Goal: Transaction & Acquisition: Purchase product/service

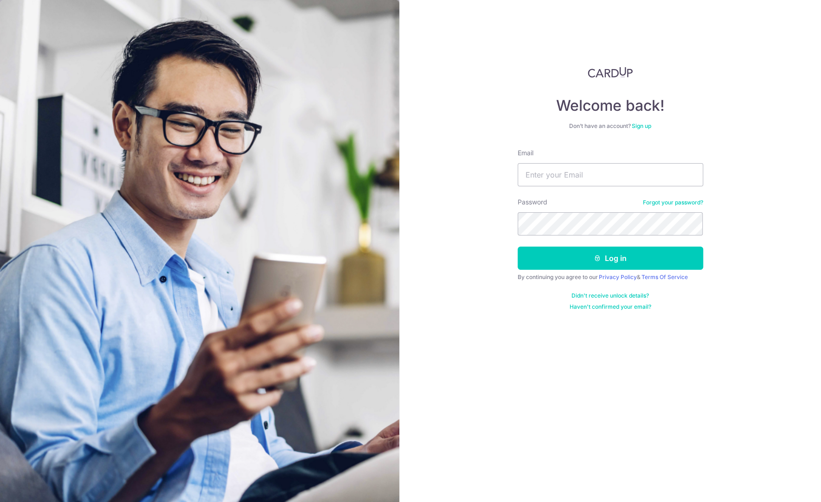
type input "[PERSON_NAME][EMAIL_ADDRESS][DOMAIN_NAME]"
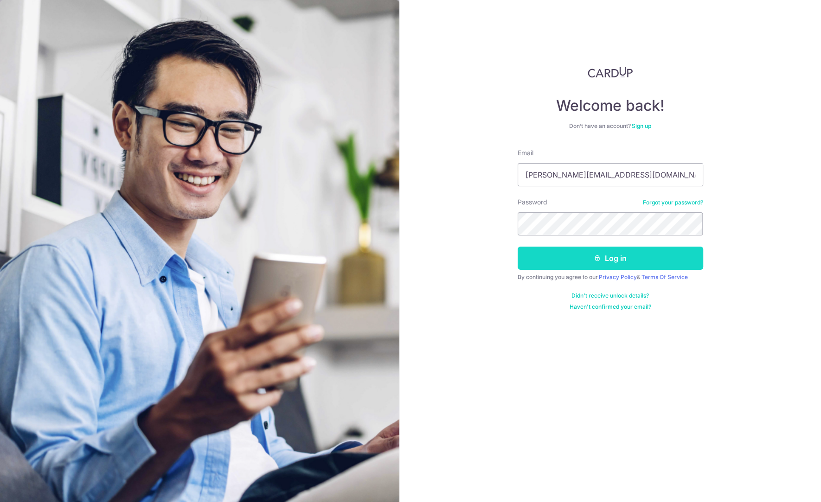
click at [528, 263] on button "Log in" at bounding box center [611, 258] width 186 height 23
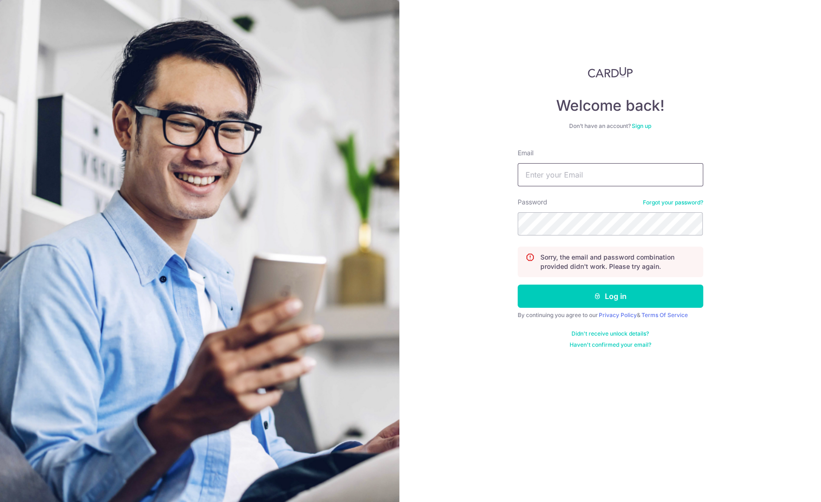
click at [586, 181] on input "Email" at bounding box center [611, 174] width 186 height 23
type input "pamela.lee2@gmail.com"
click at [589, 300] on button "Log in" at bounding box center [611, 296] width 186 height 23
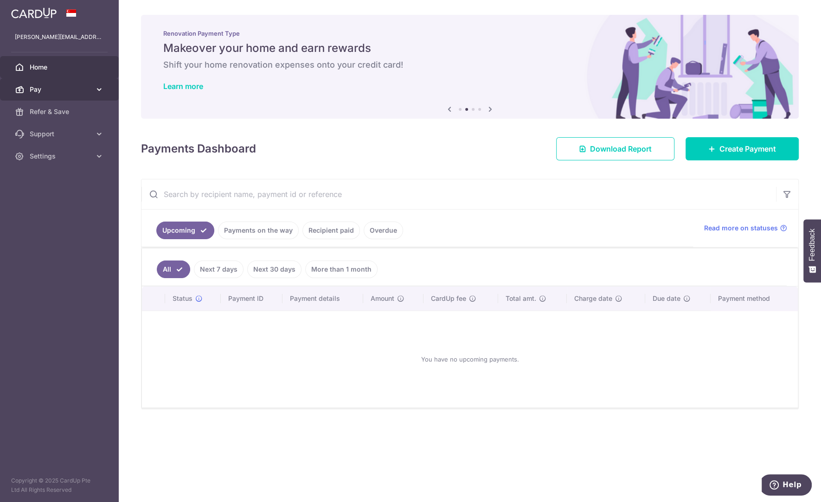
click at [95, 86] on icon at bounding box center [99, 89] width 9 height 9
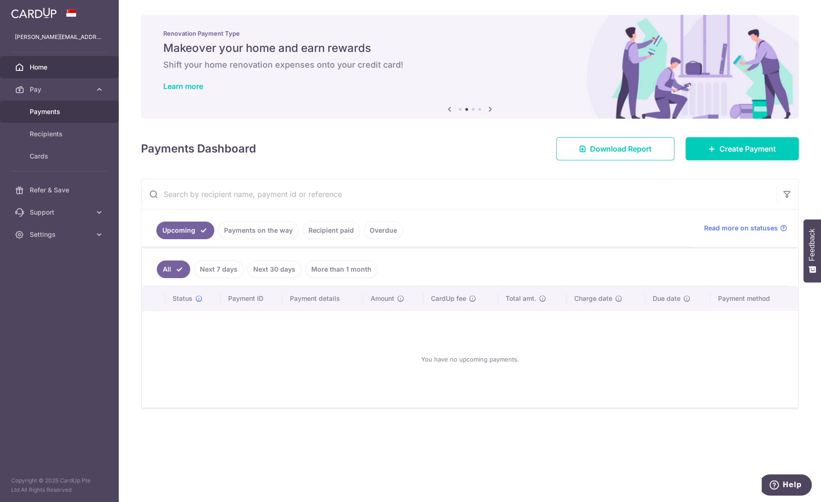
click at [53, 113] on span "Payments" at bounding box center [60, 111] width 61 height 9
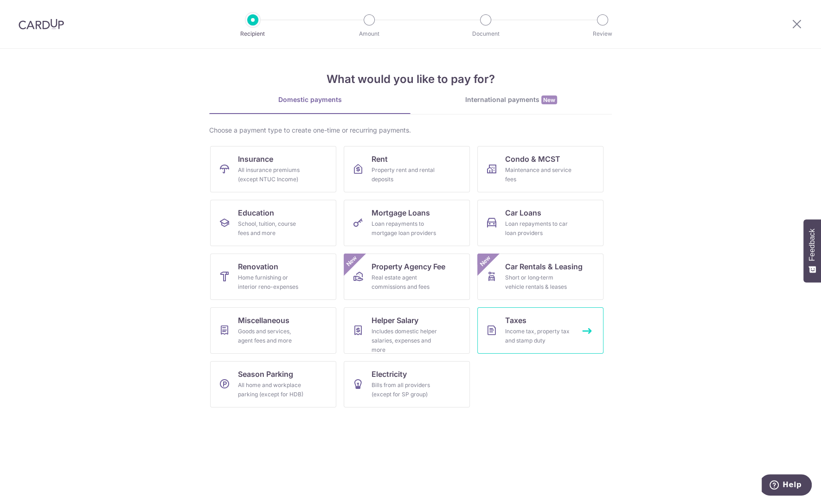
click at [536, 320] on link "Taxes Income tax, property tax and stamp duty" at bounding box center [540, 330] width 126 height 46
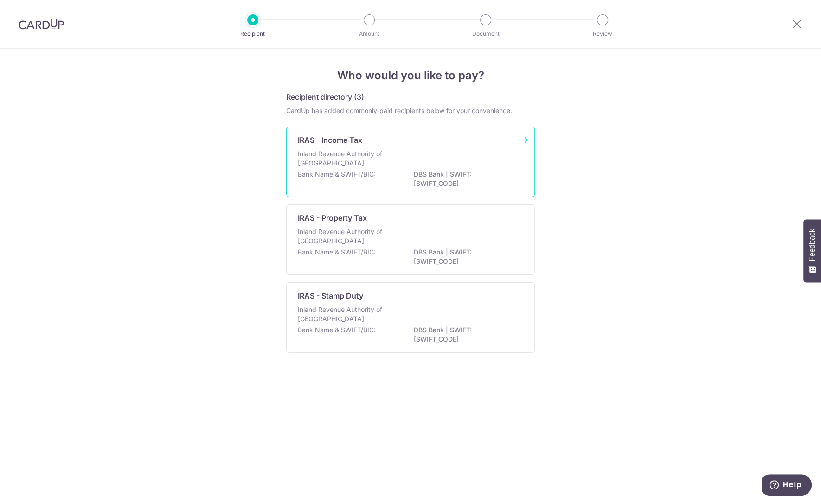
click at [360, 172] on p "Bank Name & SWIFT/BIC:" at bounding box center [337, 174] width 78 height 9
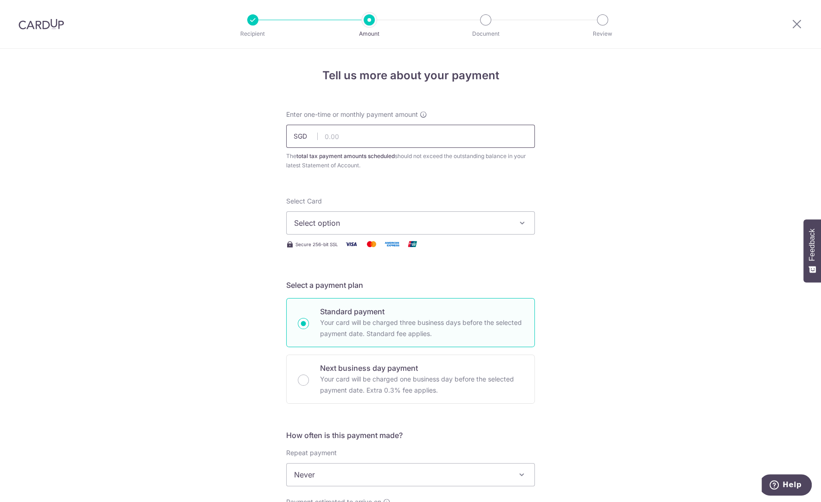
click at [332, 141] on input "text" at bounding box center [410, 136] width 249 height 23
type input "2,930.57"
click at [495, 184] on form "Enter one-time or monthly payment amount SGD 2,930.57 2930.57 The total tax pay…" at bounding box center [410, 488] width 249 height 756
click at [492, 221] on span "Select option" at bounding box center [402, 223] width 216 height 11
click at [429, 248] on span "Add credit card" at bounding box center [419, 248] width 216 height 9
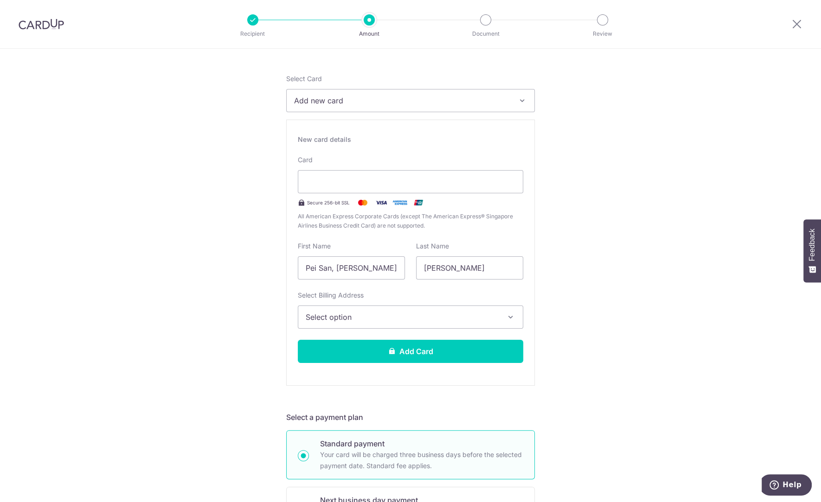
scroll to position [139, 0]
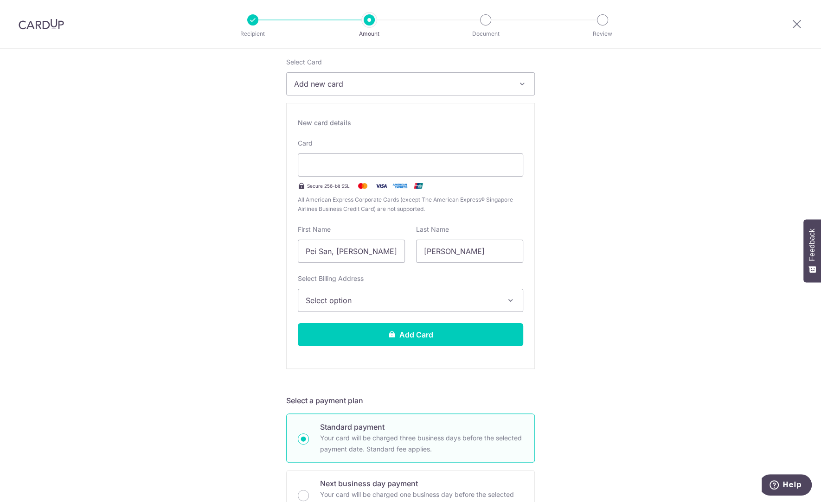
click at [436, 301] on span "Select option" at bounding box center [402, 300] width 193 height 11
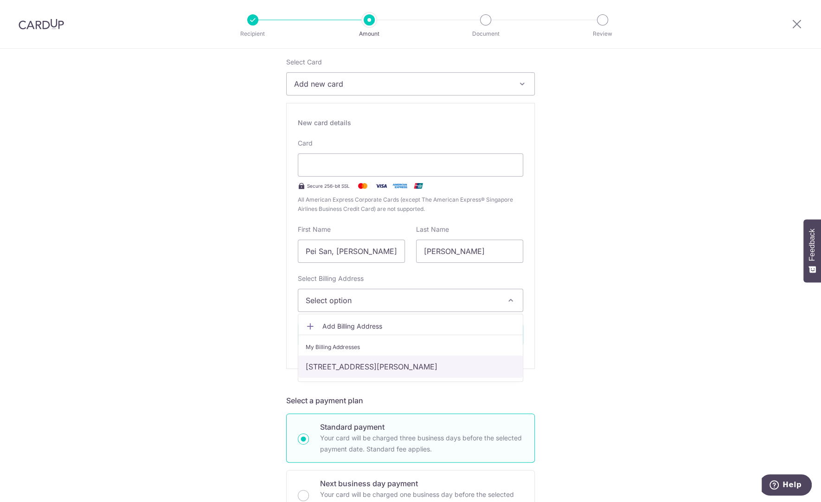
click at [412, 367] on link "493 YIO CHU KANG RD, #07-02, Singapore, Singapore-787079" at bounding box center [410, 367] width 224 height 22
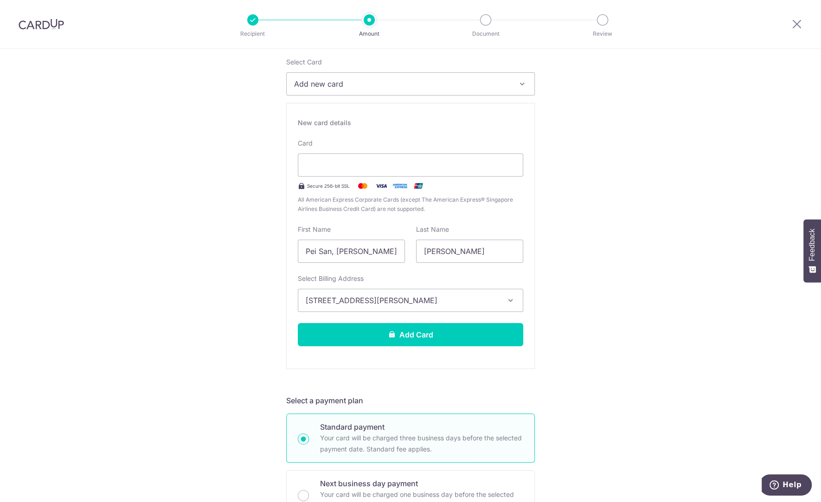
click at [633, 327] on div "Tell us more about your payment Enter one-time or monthly payment amount SGD 2,…" at bounding box center [410, 468] width 821 height 1116
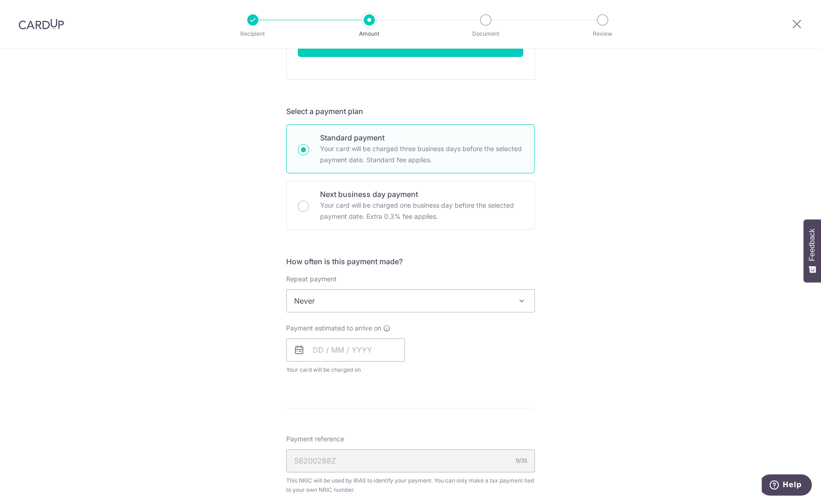
scroll to position [463, 0]
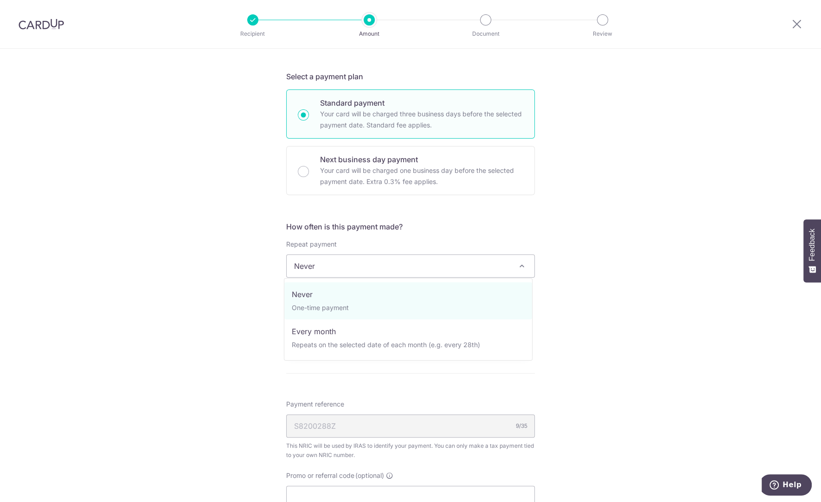
click at [479, 270] on span "Never" at bounding box center [411, 266] width 248 height 22
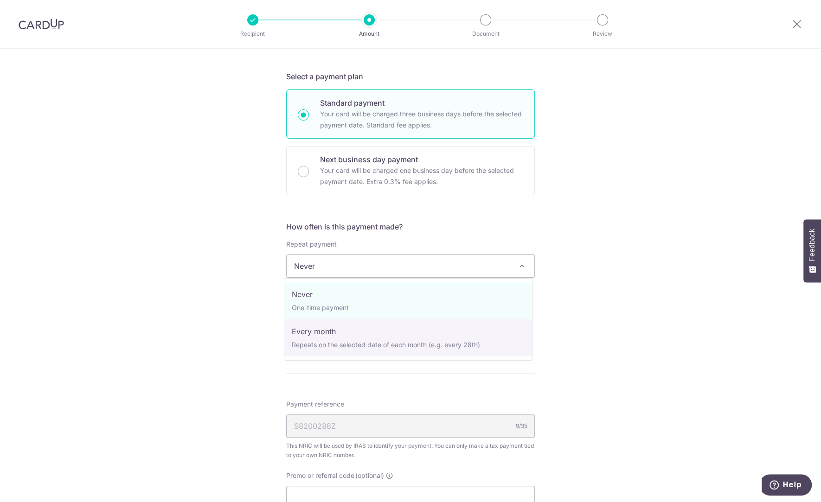
select select "3"
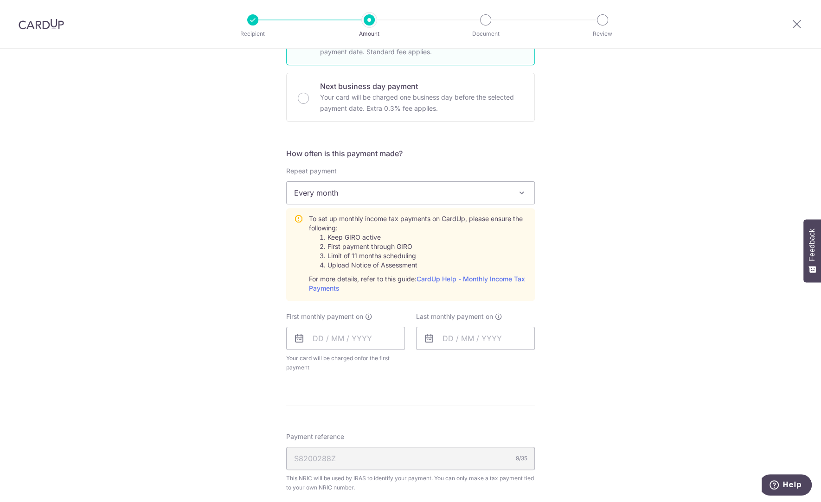
scroll to position [557, 0]
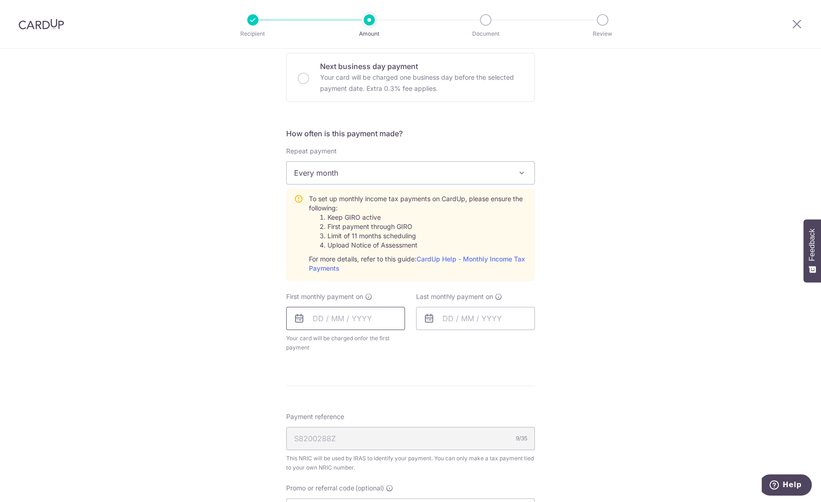
click at [318, 315] on input "text" at bounding box center [345, 318] width 119 height 23
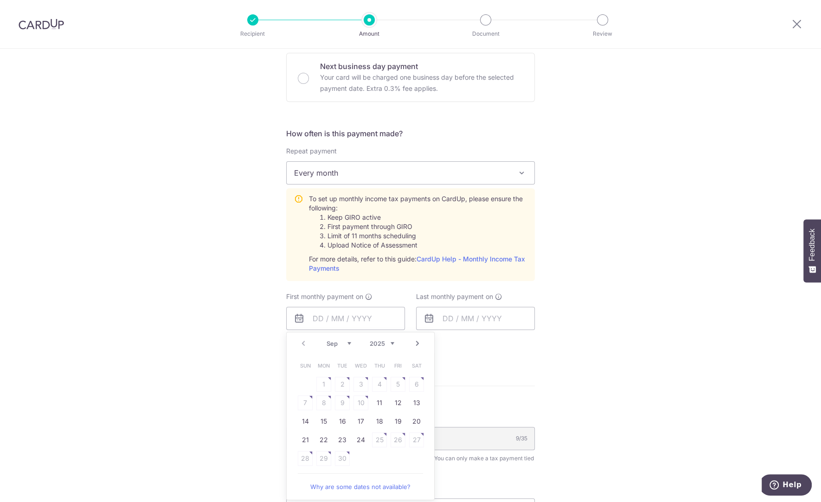
click at [413, 340] on link "Next" at bounding box center [417, 343] width 11 height 11
click at [337, 403] on link "7" at bounding box center [342, 403] width 15 height 15
type input "[DATE]"
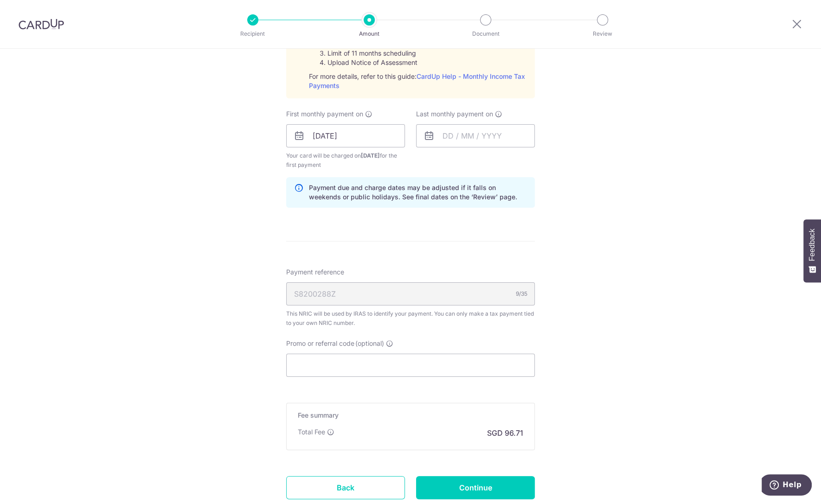
scroll to position [742, 0]
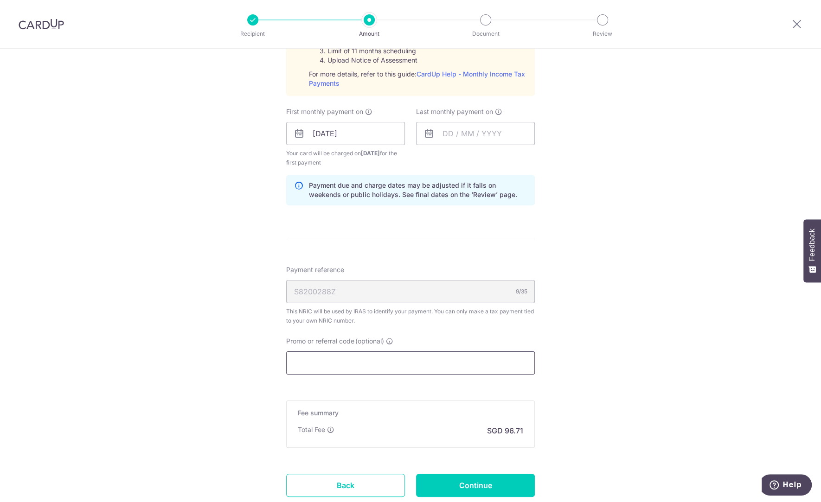
click at [385, 360] on input "Promo or referral code (optional)" at bounding box center [410, 363] width 249 height 23
paste input "VTAX25R"
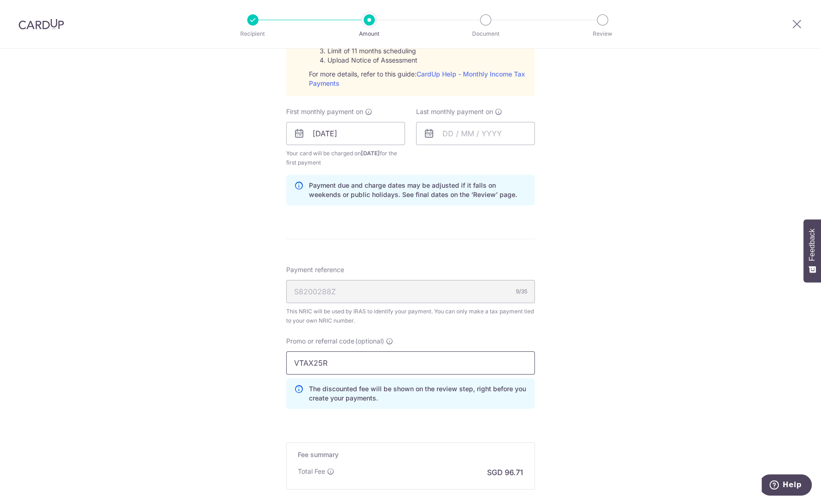
type input "VTAX25R"
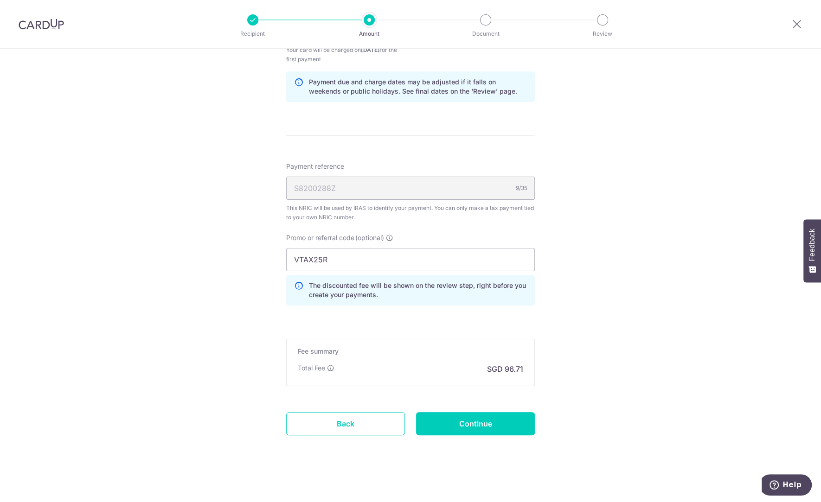
scroll to position [845, 0]
click at [492, 429] on input "Continue" at bounding box center [475, 423] width 119 height 23
type input "Create Schedule"
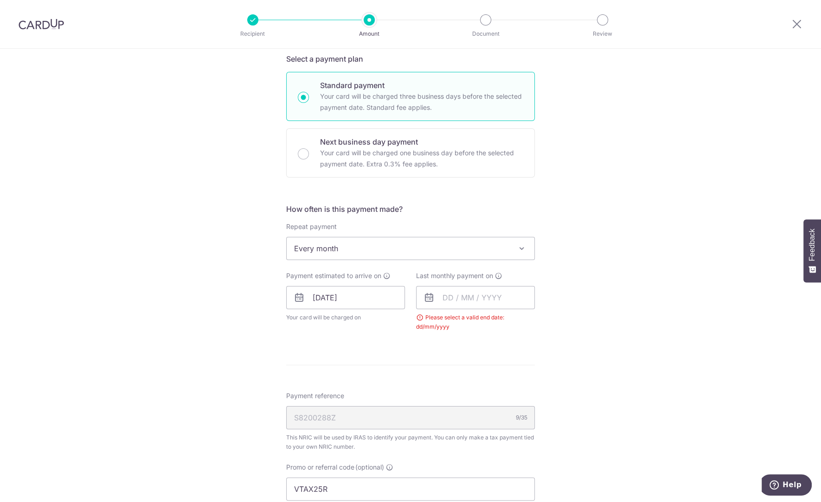
scroll to position [225, 0]
click at [445, 299] on input "text" at bounding box center [475, 298] width 119 height 23
click at [454, 384] on table "Sun Mon Tue Wed Thu Fri Sat 1 2 3 4 5 6 7 8 9 10 11 12 13 14 15 16 17 18 19 20 …" at bounding box center [491, 392] width 130 height 111
click at [547, 325] on link "Next" at bounding box center [547, 323] width 11 height 11
click at [489, 384] on link "8" at bounding box center [490, 383] width 15 height 15
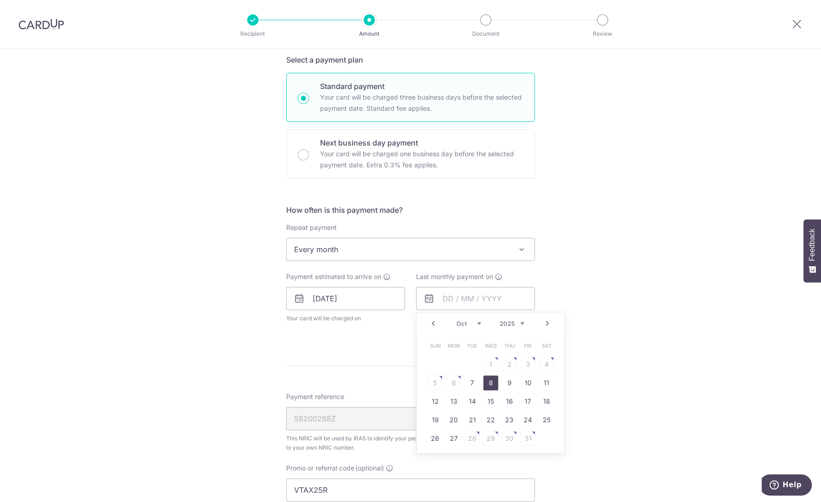
type input "08/10/2025"
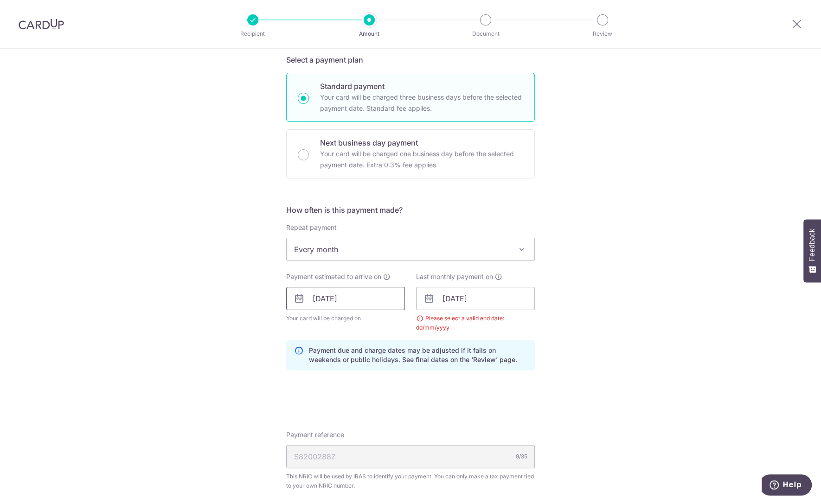
click at [322, 301] on input "[DATE]" at bounding box center [345, 298] width 119 height 23
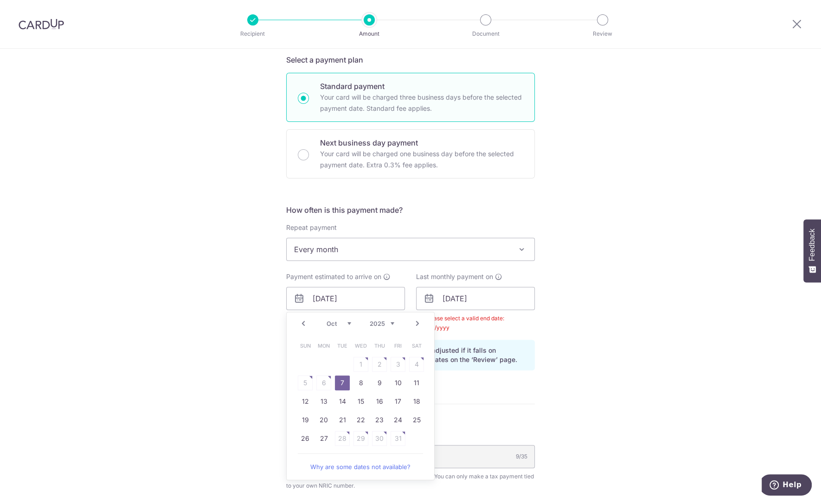
click at [330, 326] on select "Sep Oct Nov Dec" at bounding box center [339, 323] width 25 height 7
click at [394, 384] on link "7" at bounding box center [398, 383] width 15 height 15
type input "07/11/2025"
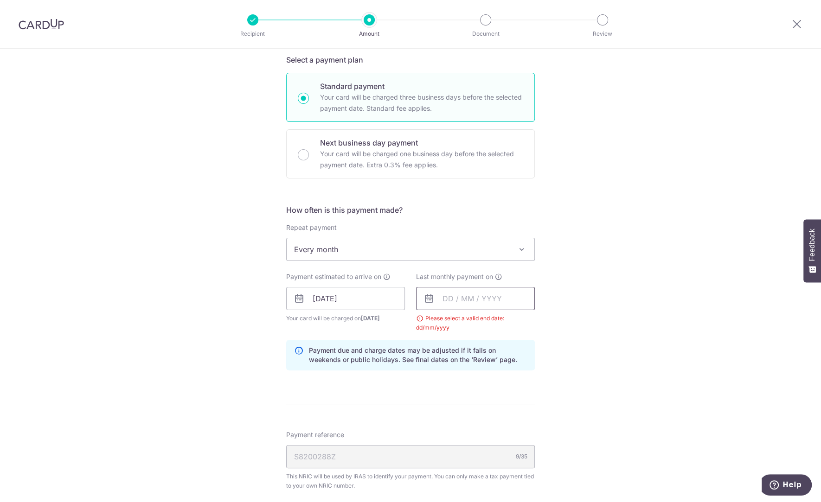
click at [460, 299] on input "text" at bounding box center [475, 298] width 119 height 23
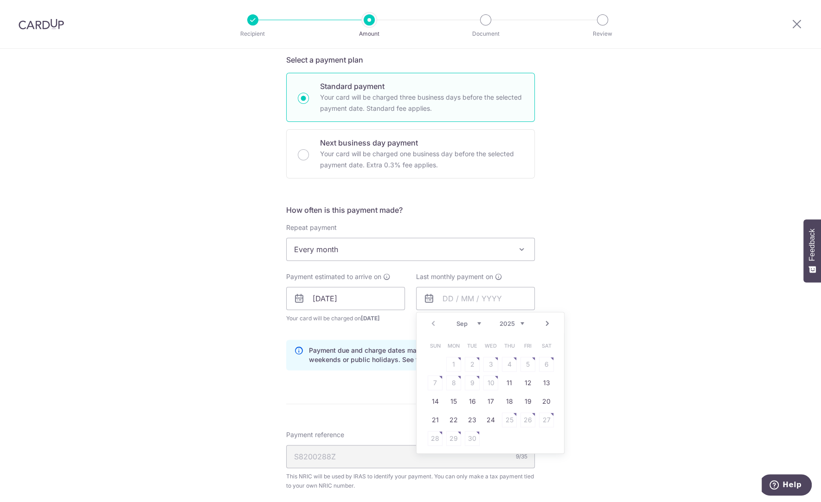
click at [547, 322] on link "Next" at bounding box center [547, 323] width 11 height 11
click at [484, 380] on link "8" at bounding box center [490, 383] width 15 height 15
type input "08/10/2025"
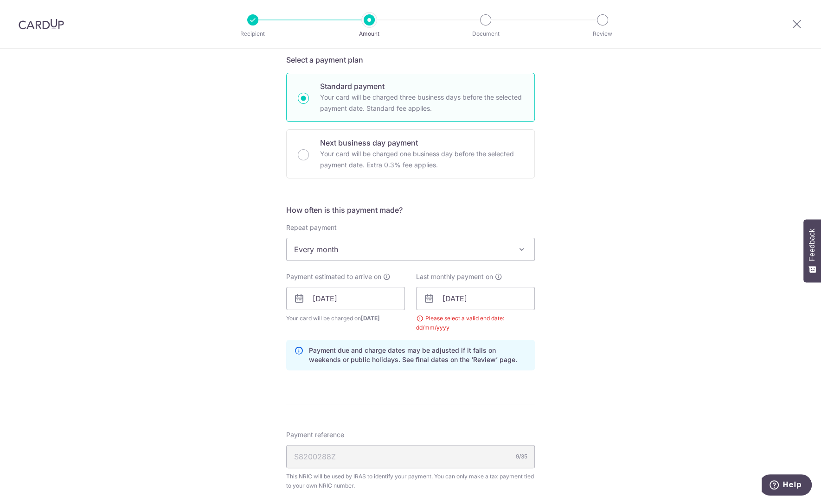
click at [600, 343] on div "Tell us more about your payment Enter one-time or monthly payment amount SGD 2,…" at bounding box center [410, 298] width 821 height 950
click at [354, 296] on input "07/11/2025" at bounding box center [345, 298] width 119 height 23
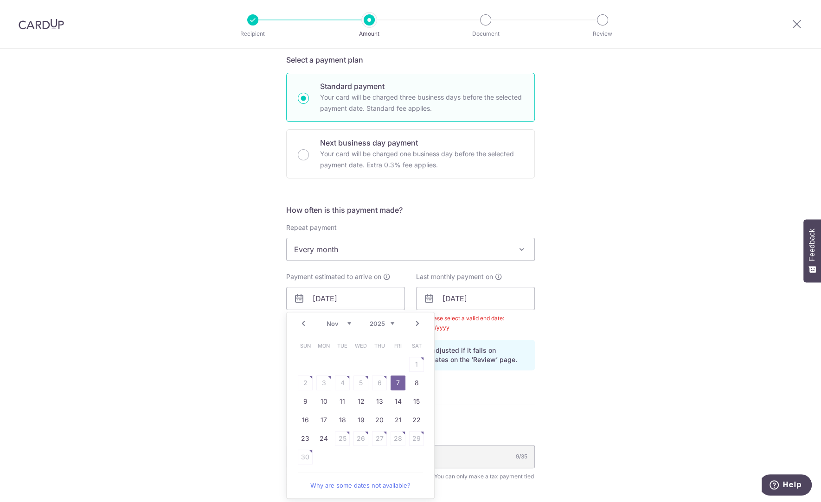
click at [300, 323] on link "Prev" at bounding box center [303, 323] width 11 height 11
click at [338, 382] on link "7" at bounding box center [342, 383] width 15 height 15
type input "07/10/2025"
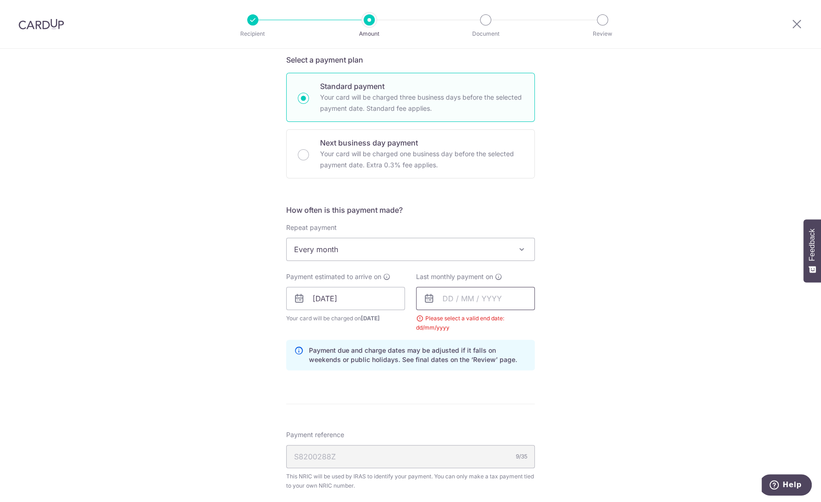
click at [447, 298] on input "text" at bounding box center [475, 298] width 119 height 23
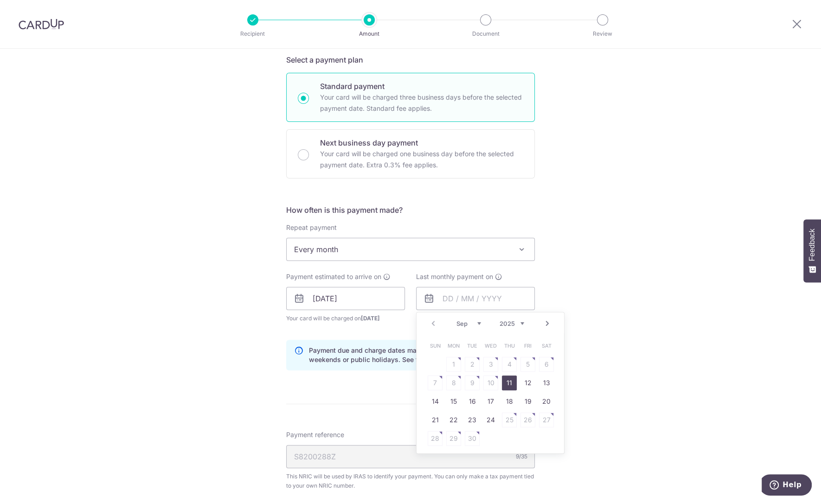
click at [467, 322] on select "Sep Oct Nov Dec" at bounding box center [468, 323] width 25 height 7
click at [505, 325] on select "2025 2026" at bounding box center [512, 323] width 25 height 7
click at [468, 320] on select "Jan Feb Mar Apr May Jun Jul Aug Sep Oct" at bounding box center [468, 323] width 25 height 7
click at [466, 320] on select "Jan Feb Mar Apr May Jun Jul Aug Sep Oct" at bounding box center [468, 323] width 25 height 7
click at [454, 327] on div "Prev Next Jan Feb Mar Apr May Jun Jul Aug Sep Oct 2025 2026" at bounding box center [489, 324] width 147 height 22
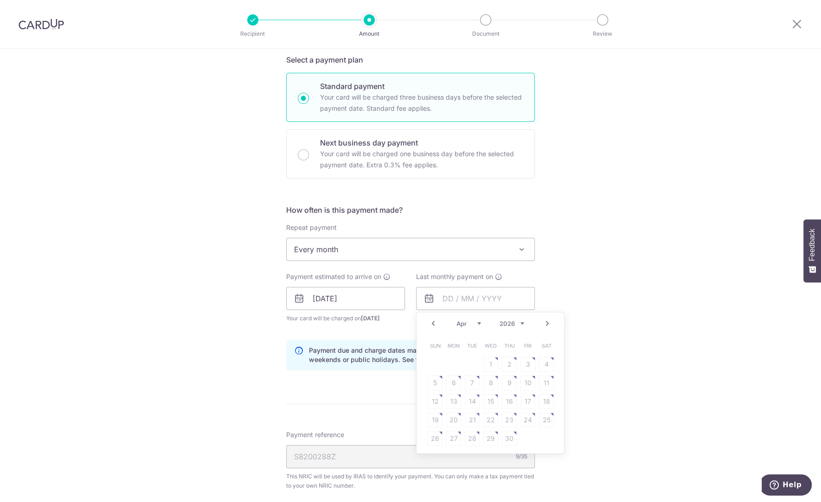
click at [456, 322] on select "Jan Feb Mar Apr May Jun Jul Aug Sep Oct" at bounding box center [468, 323] width 25 height 7
click at [461, 326] on select "Jan Feb Mar Apr May Jun Jul Aug Sep Oct" at bounding box center [468, 323] width 25 height 7
click at [461, 320] on select "Jan Feb Mar Apr May Jun Jul Aug Sep Oct" at bounding box center [468, 323] width 25 height 7
click at [455, 383] on link "9" at bounding box center [453, 383] width 15 height 15
click at [653, 384] on div "Tell us more about your payment Enter one-time or monthly payment amount SGD 2,…" at bounding box center [410, 298] width 821 height 950
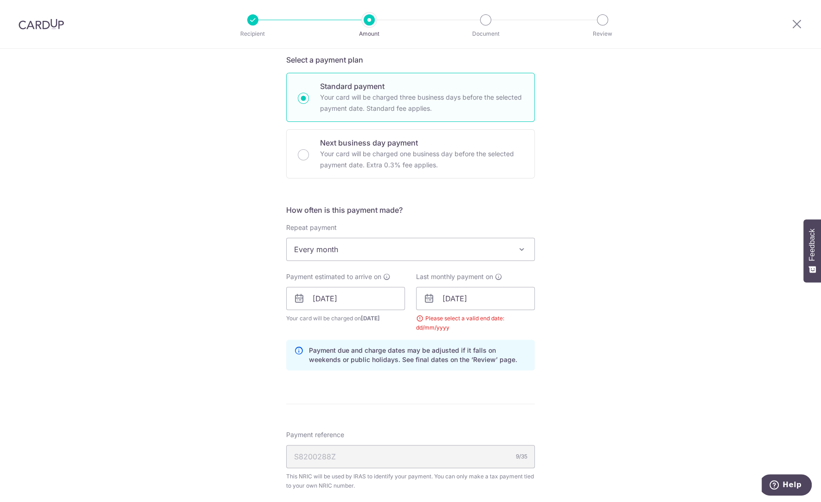
click at [588, 298] on div "Tell us more about your payment Enter one-time or monthly payment amount SGD 2,…" at bounding box center [410, 298] width 821 height 950
click at [469, 301] on input "09/03/2026" at bounding box center [475, 298] width 119 height 23
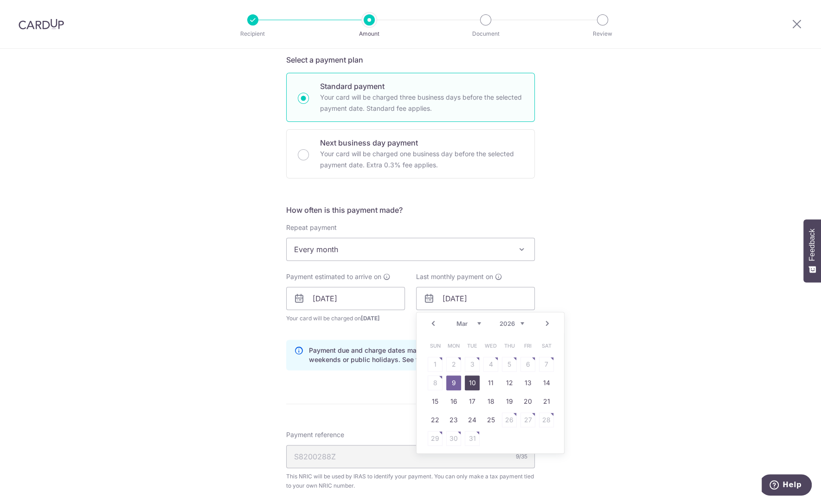
click at [469, 386] on link "10" at bounding box center [472, 383] width 15 height 15
click at [475, 307] on input "10/03/2026" at bounding box center [475, 298] width 119 height 23
click at [496, 278] on icon at bounding box center [498, 276] width 7 height 7
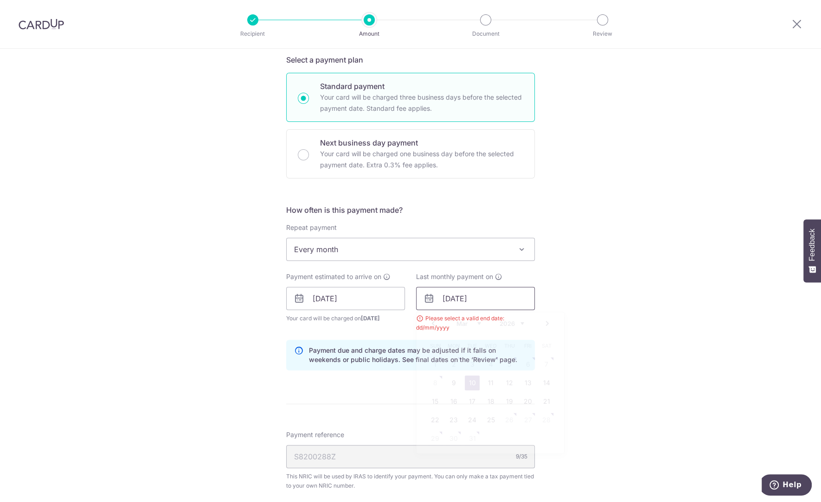
click at [483, 297] on input "10/03/2026" at bounding box center [475, 298] width 119 height 23
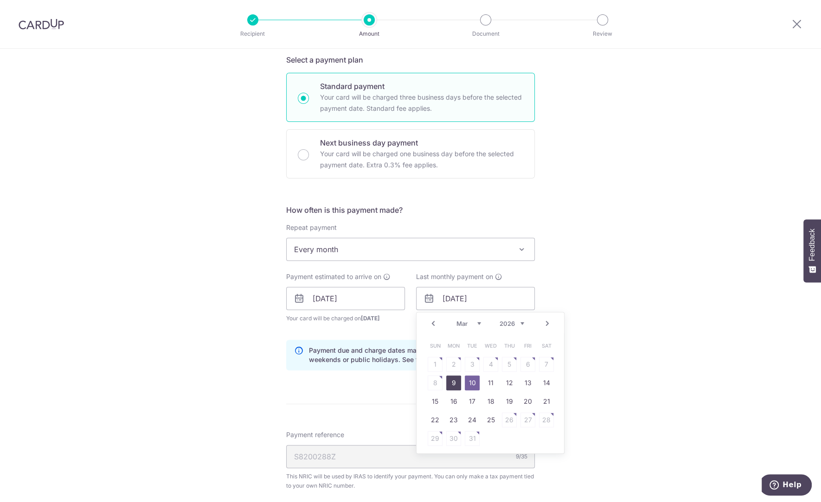
click at [453, 378] on link "9" at bounding box center [453, 383] width 15 height 15
type input "09/03/2026"
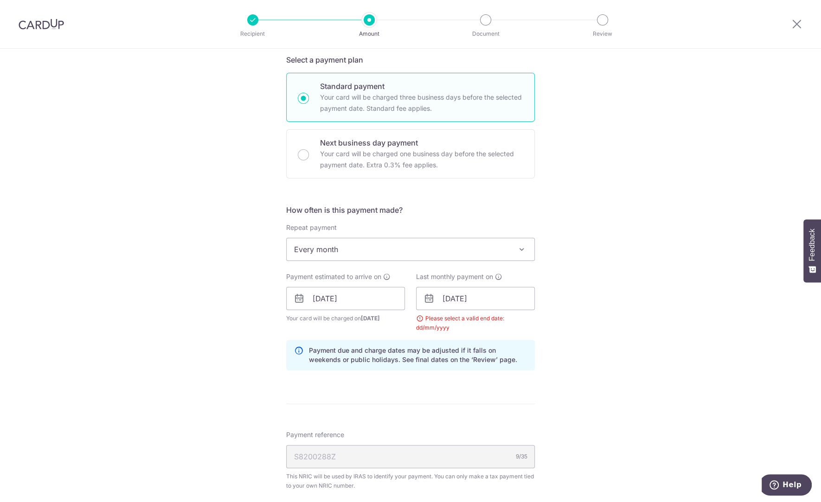
click at [598, 341] on div "Tell us more about your payment Enter one-time or monthly payment amount SGD 2,…" at bounding box center [410, 298] width 821 height 950
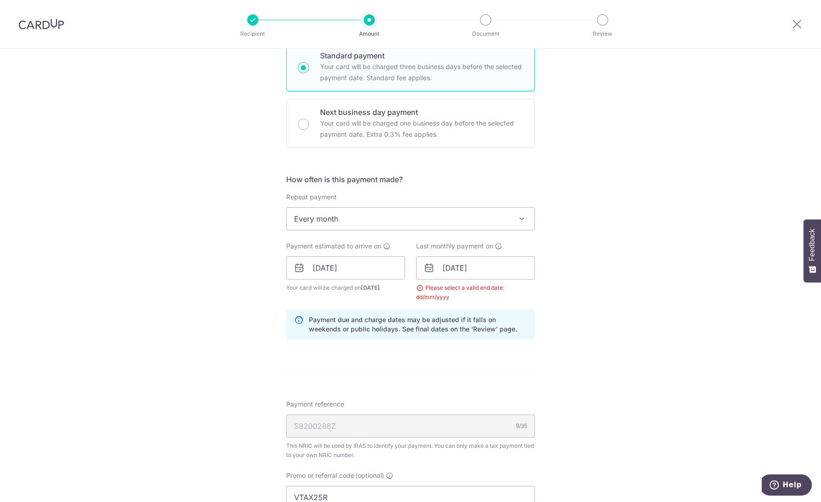
scroll to position [278, 0]
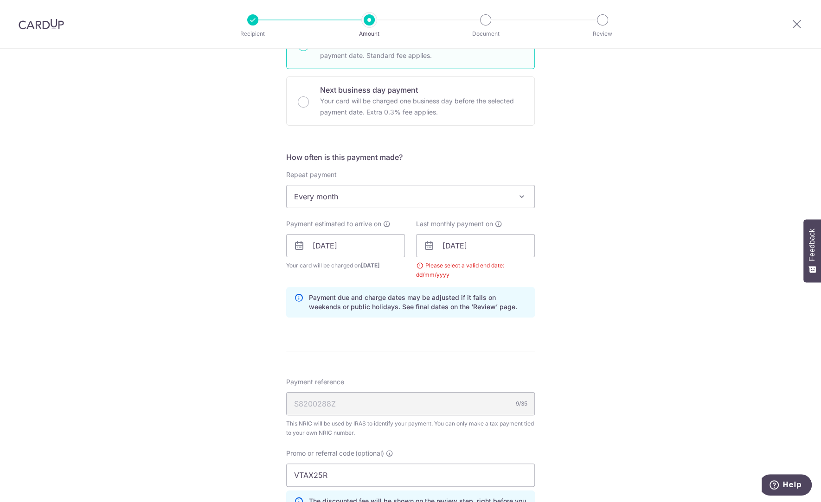
click at [437, 263] on div "Please select a valid end date: dd/mm/yyyy" at bounding box center [475, 270] width 119 height 19
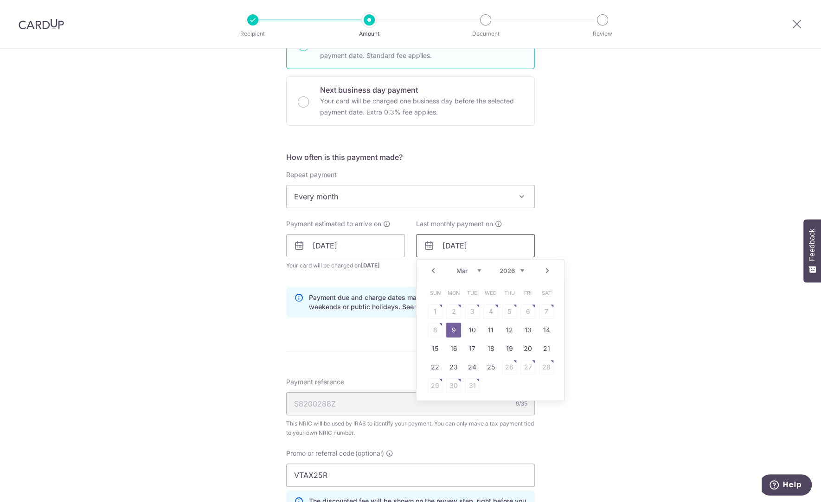
drag, startPoint x: 500, startPoint y: 249, endPoint x: 417, endPoint y: 252, distance: 83.1
click at [418, 252] on input "09/03/2026" at bounding box center [475, 245] width 119 height 23
click at [339, 243] on input "07/10/2025" at bounding box center [345, 245] width 119 height 23
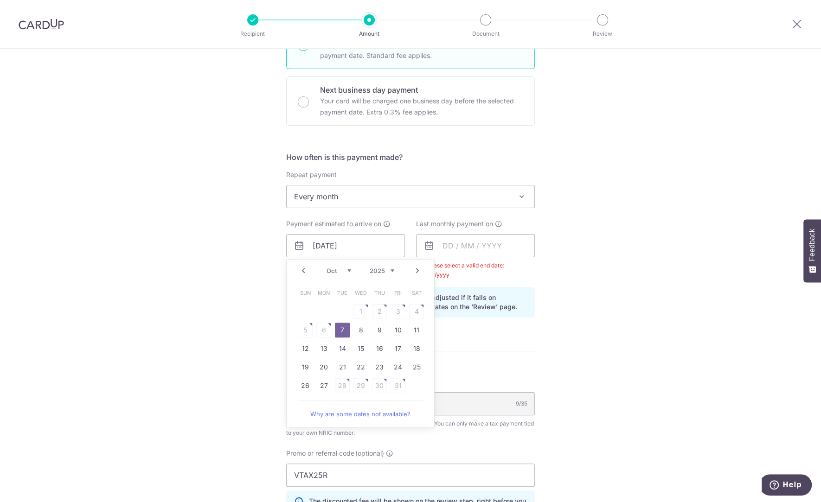
click at [335, 329] on link "7" at bounding box center [342, 330] width 15 height 15
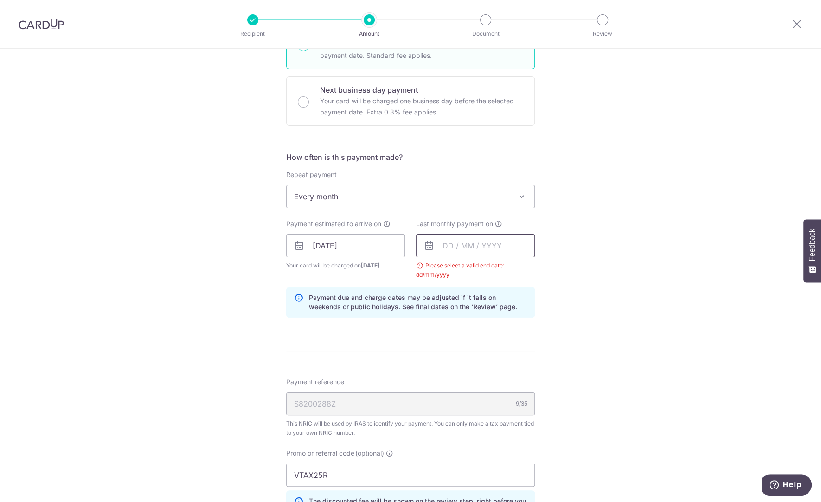
click at [466, 251] on input "text" at bounding box center [475, 245] width 119 height 23
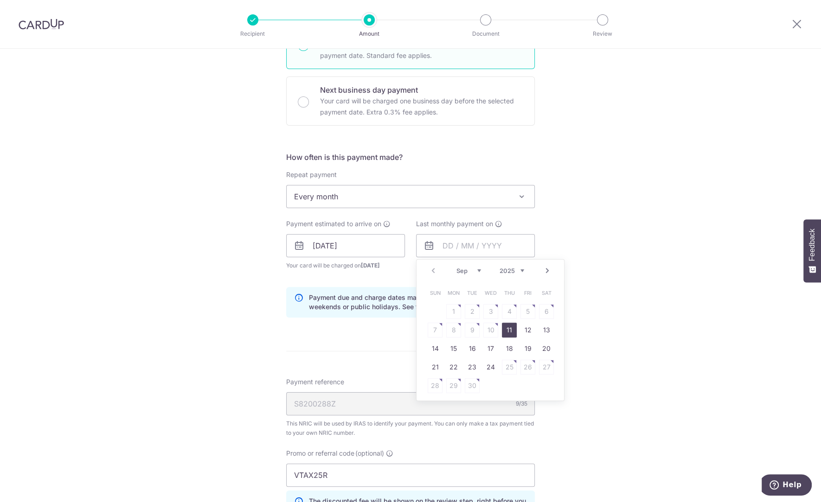
click at [475, 269] on select "Sep Oct Nov Dec" at bounding box center [468, 270] width 25 height 7
click at [507, 268] on select "2025 2026" at bounding box center [512, 270] width 25 height 7
click at [461, 267] on select "Jan Feb Mar Apr May Jun Jul Aug Sep Oct" at bounding box center [468, 270] width 25 height 7
click at [456, 331] on link "9" at bounding box center [453, 330] width 15 height 15
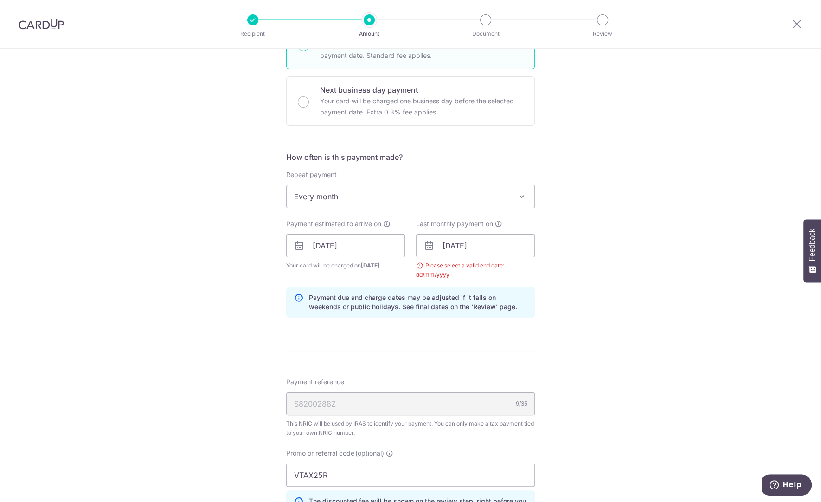
click at [613, 308] on div "Tell us more about your payment Enter one-time or monthly payment amount SGD 2,…" at bounding box center [410, 245] width 821 height 950
click at [460, 255] on input "09/03/2026" at bounding box center [475, 245] width 119 height 23
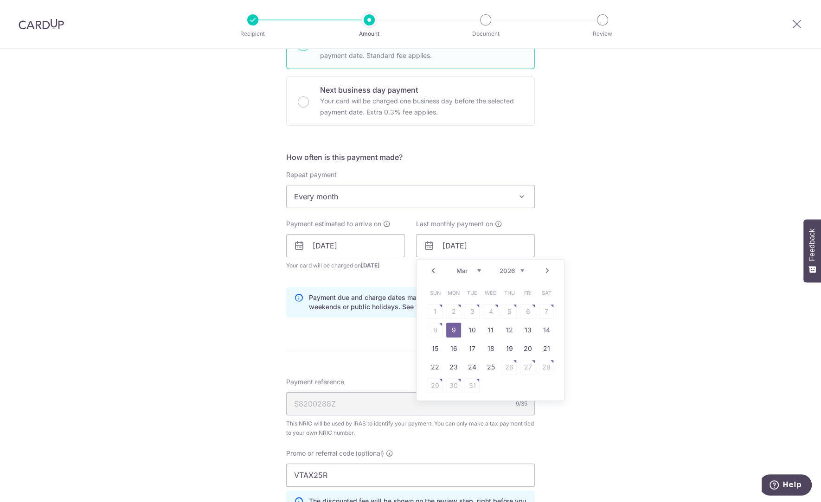
click at [478, 272] on div "Jan Feb Mar Apr May Jun Jul Aug Sep Oct 2025 2026" at bounding box center [490, 271] width 68 height 8
click at [469, 271] on select "Jan Feb Mar Apr May Jun Jul Aug Sep Oct" at bounding box center [468, 270] width 25 height 7
click at [452, 269] on div "Prev Next Jan Feb Mar Apr May Jun Jul Aug Sep Oct 2025 2026" at bounding box center [489, 271] width 147 height 22
click at [460, 271] on select "Jan Feb Mar Apr May Jun Jul Aug Sep Oct" at bounding box center [468, 270] width 25 height 7
click at [493, 368] on link "25" at bounding box center [490, 367] width 15 height 15
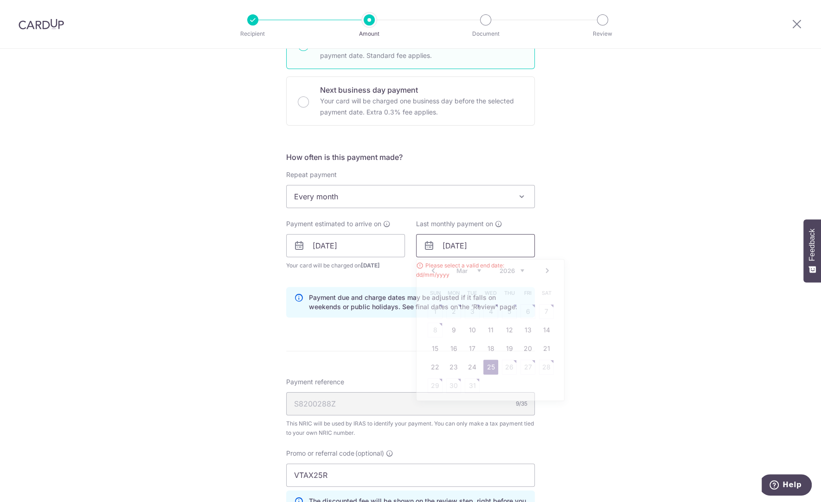
click at [454, 243] on input "25/03/2026" at bounding box center [475, 245] width 119 height 23
click at [484, 245] on input "25/03/2026" at bounding box center [475, 245] width 119 height 23
click at [508, 273] on select "2025 2026" at bounding box center [512, 270] width 25 height 7
click at [500, 267] on select "2025 2026" at bounding box center [512, 270] width 25 height 7
click at [468, 268] on select "Jan Feb Mar Apr May Jun Jul Aug Sep Oct" at bounding box center [468, 270] width 25 height 7
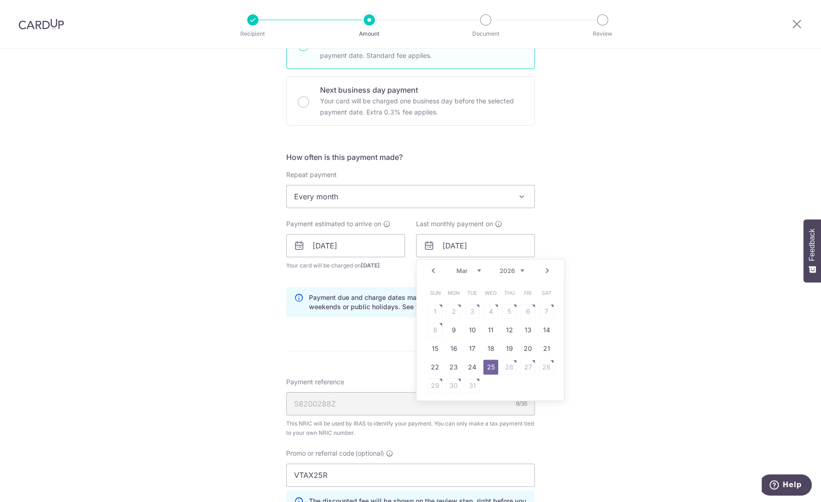
click at [456, 267] on select "Jan Feb Mar Apr May Jun Jul Aug Sep Oct" at bounding box center [468, 270] width 25 height 7
click at [447, 332] on link "9" at bounding box center [453, 330] width 15 height 15
type input "09/03/2026"
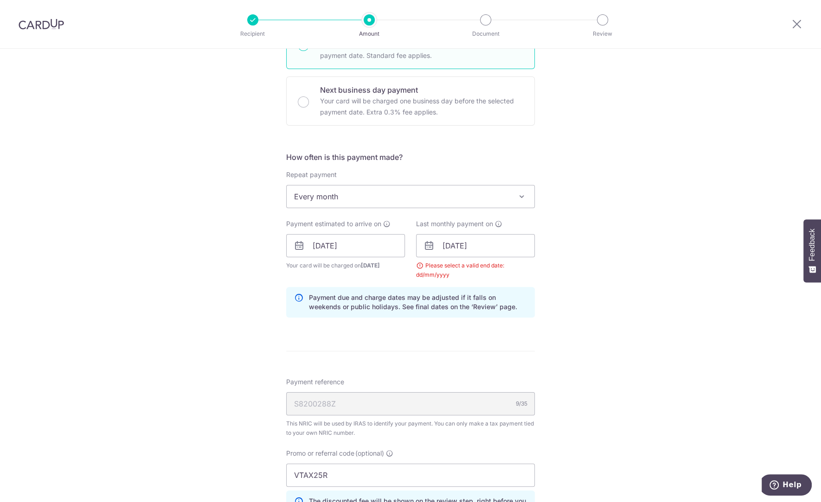
click at [632, 297] on div "Tell us more about your payment Enter one-time or monthly payment amount SGD 2,…" at bounding box center [410, 245] width 821 height 950
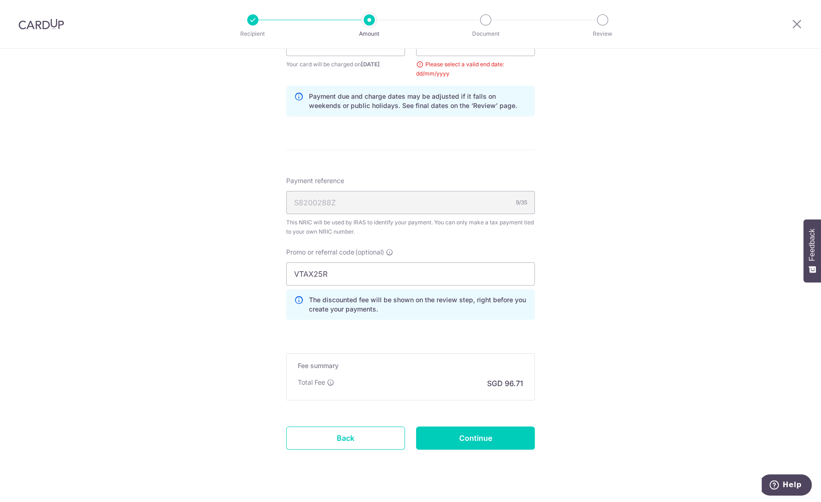
scroll to position [495, 0]
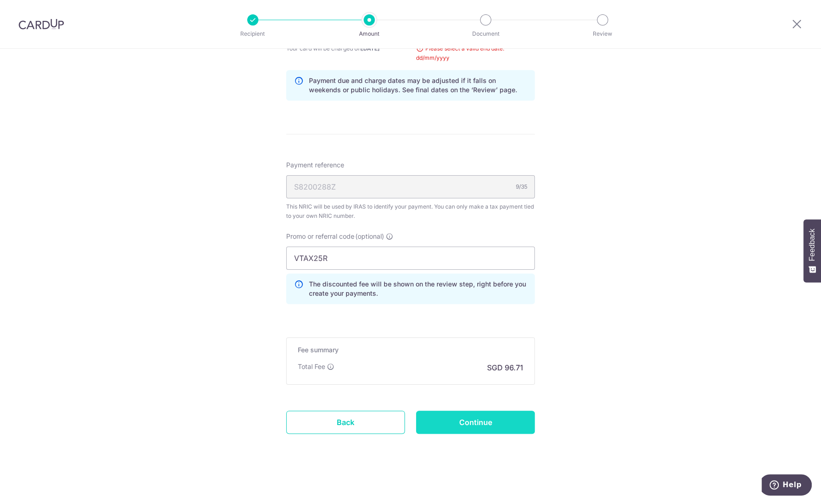
click at [492, 418] on input "Continue" at bounding box center [475, 422] width 119 height 23
type input "Create Schedule"
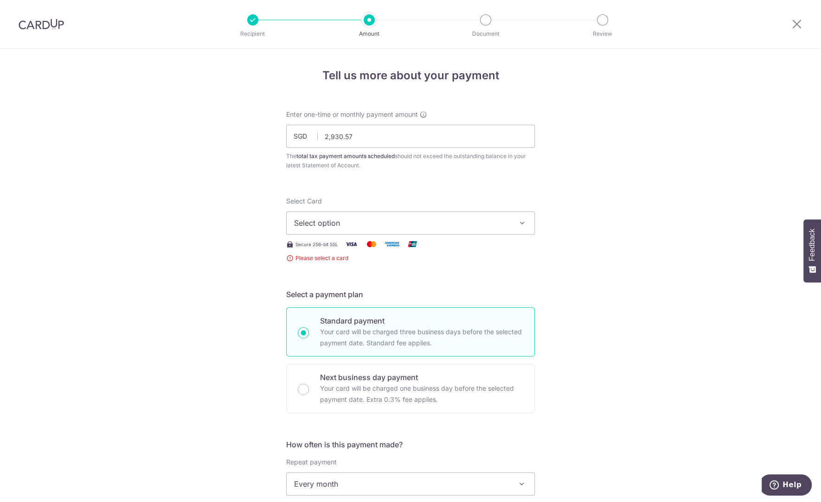
click at [483, 228] on button "Select option" at bounding box center [410, 222] width 249 height 23
click at [331, 244] on span "Add credit card" at bounding box center [419, 248] width 216 height 9
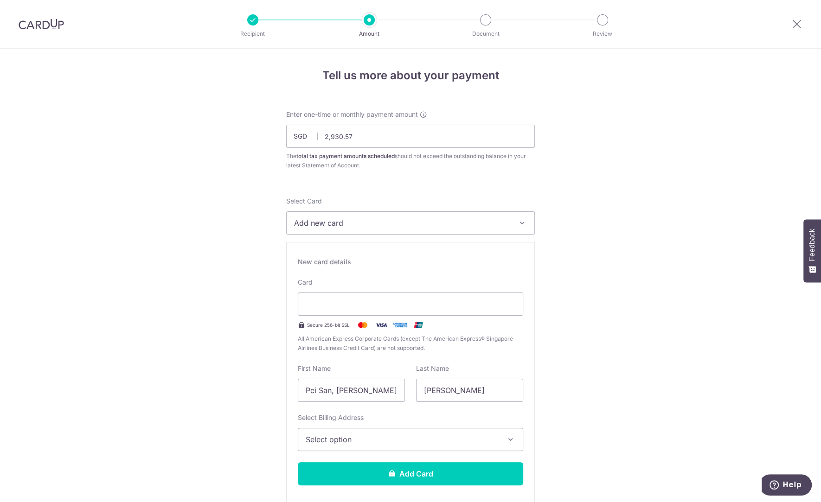
click at [401, 435] on span "Select option" at bounding box center [402, 439] width 193 height 11
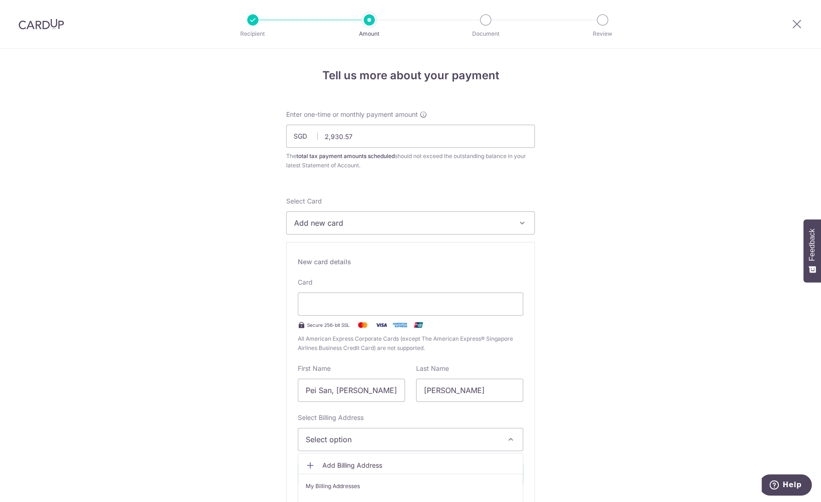
click at [393, 464] on span "Add Billing Address" at bounding box center [418, 465] width 193 height 9
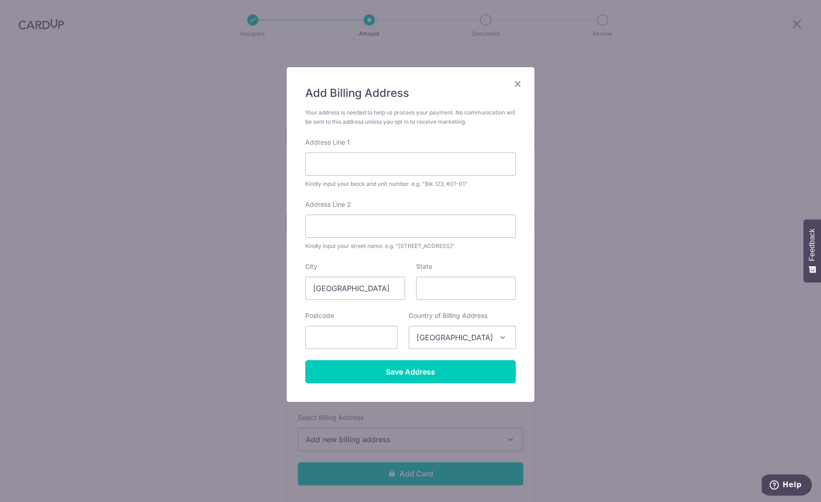
click at [517, 82] on icon "Close" at bounding box center [517, 84] width 11 height 12
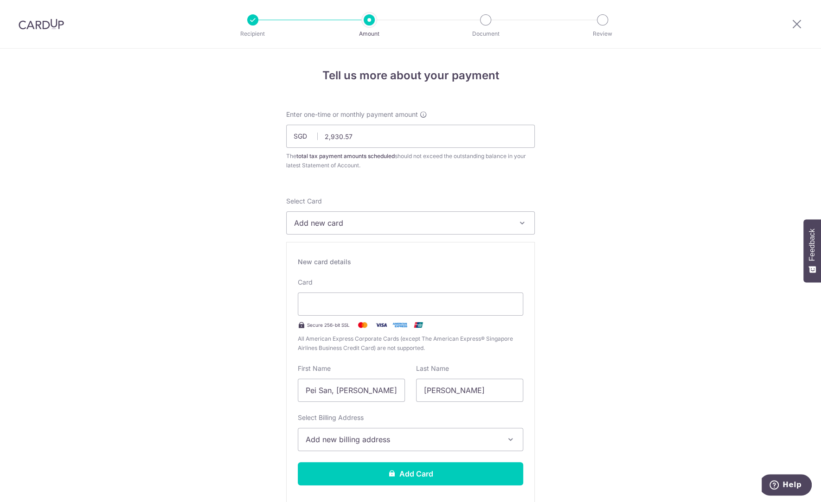
click at [378, 439] on span "Add new billing address" at bounding box center [402, 439] width 193 height 11
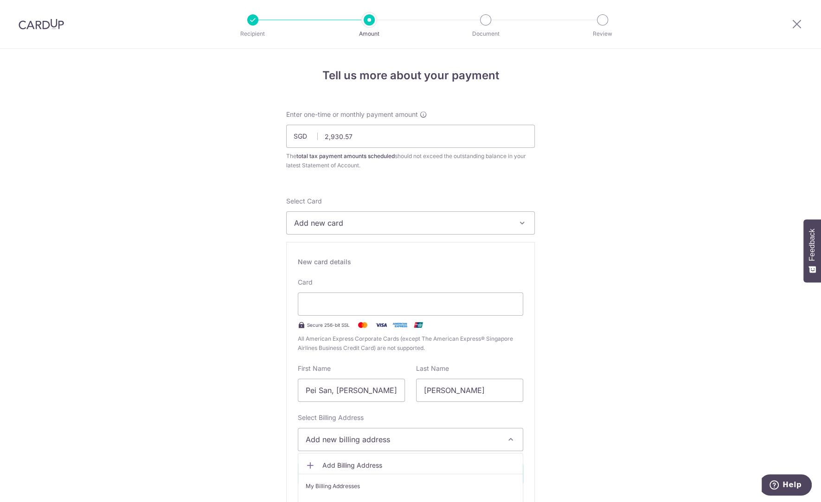
click at [343, 485] on span "My Billing Addresses" at bounding box center [333, 486] width 54 height 9
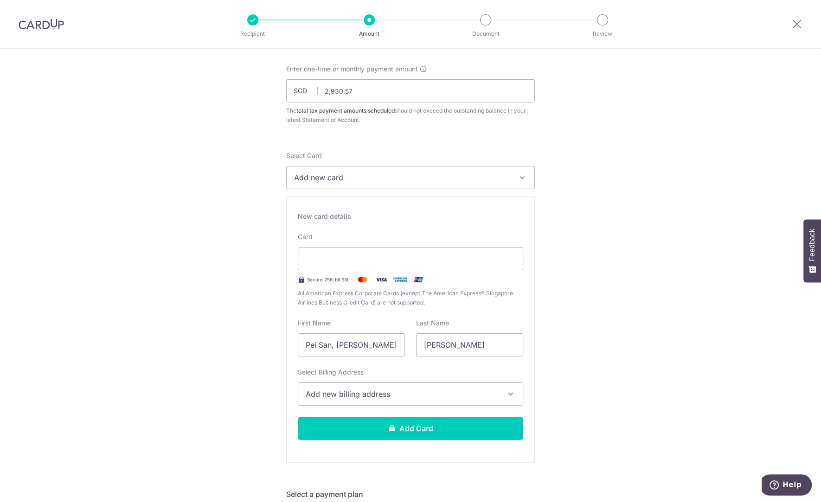
scroll to position [46, 0]
click at [352, 391] on span "Add new billing address" at bounding box center [402, 393] width 193 height 11
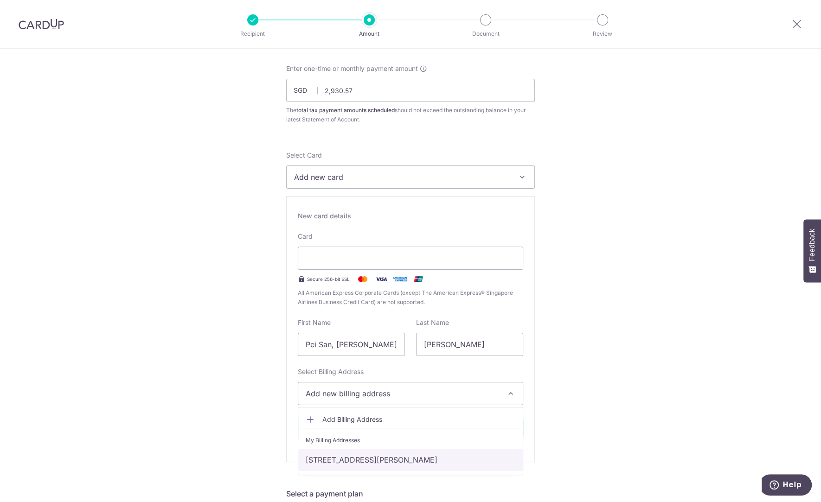
click at [347, 457] on link "[STREET_ADDRESS][PERSON_NAME]" at bounding box center [410, 460] width 224 height 22
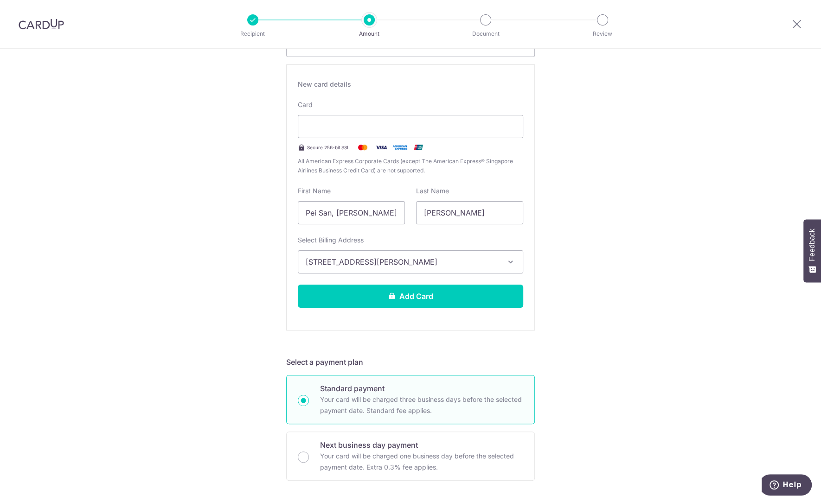
scroll to position [185, 0]
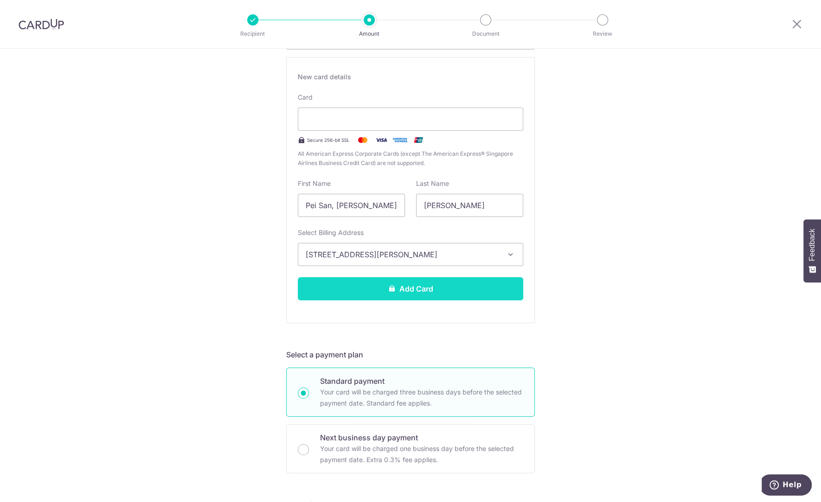
click at [488, 293] on button "Add Card" at bounding box center [410, 288] width 225 height 23
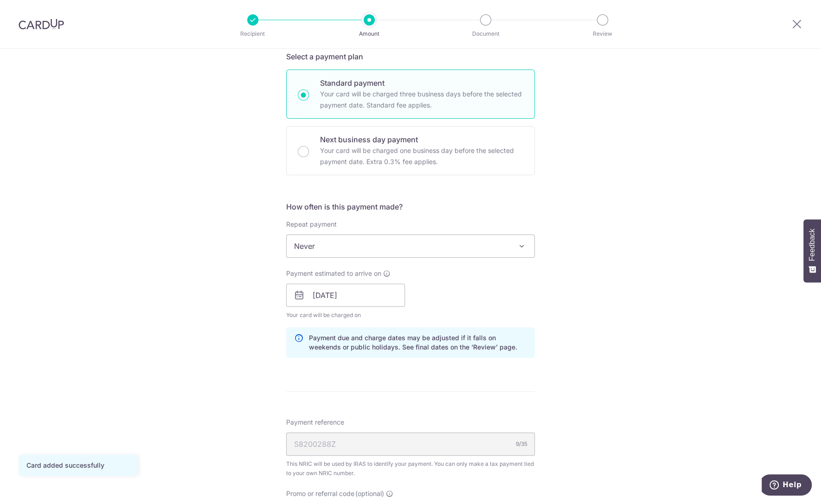
scroll to position [231, 0]
click at [372, 248] on span "Never" at bounding box center [411, 243] width 248 height 22
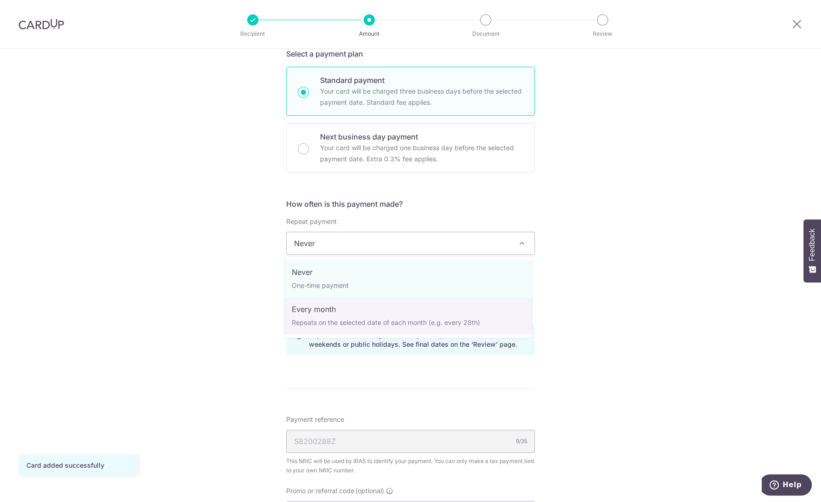
select select "3"
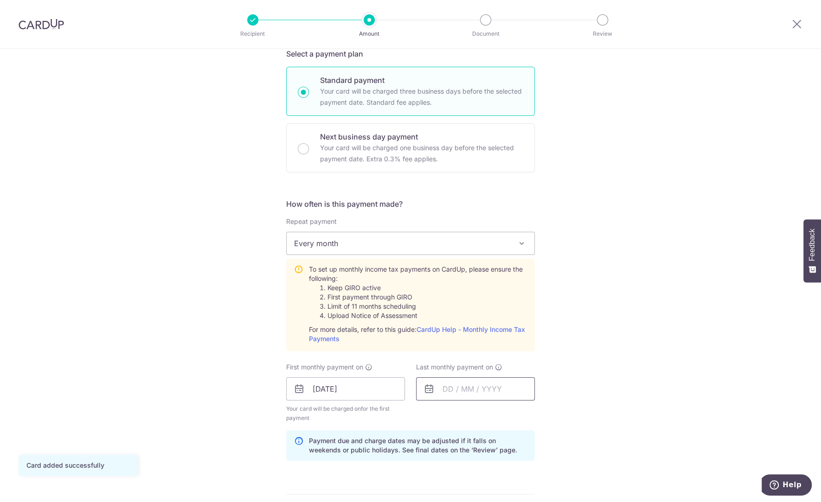
click at [447, 388] on input "text" at bounding box center [475, 389] width 119 height 23
click at [459, 413] on select "Sep Oct Nov Dec" at bounding box center [468, 413] width 25 height 7
click at [513, 413] on select "2025 2026" at bounding box center [512, 413] width 25 height 7
click at [505, 440] on span "Thu" at bounding box center [509, 436] width 15 height 15
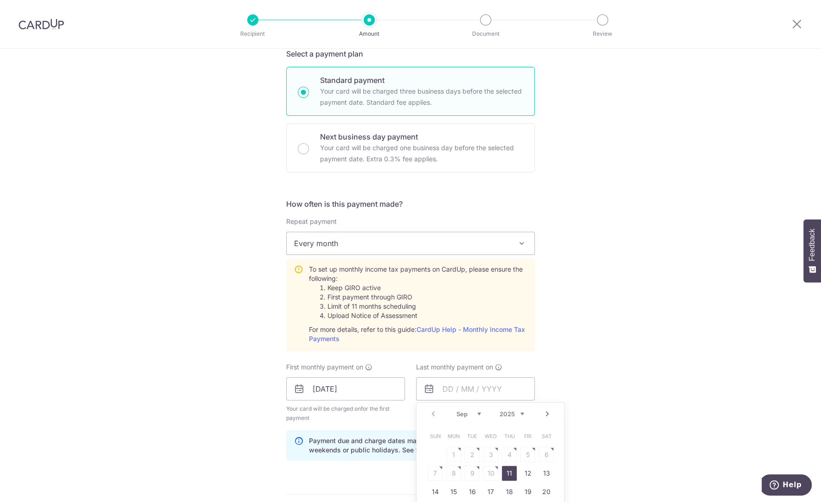
click at [500, 410] on select "2025 2026" at bounding box center [512, 413] width 25 height 7
click at [453, 409] on div "Prev Next Jan Feb Mar Apr May Jun Jul Aug Sep Oct 2025 2026" at bounding box center [489, 414] width 147 height 22
click at [456, 415] on select "Jan Feb Mar Apr May Jun Jul Aug Sep Oct" at bounding box center [468, 413] width 25 height 7
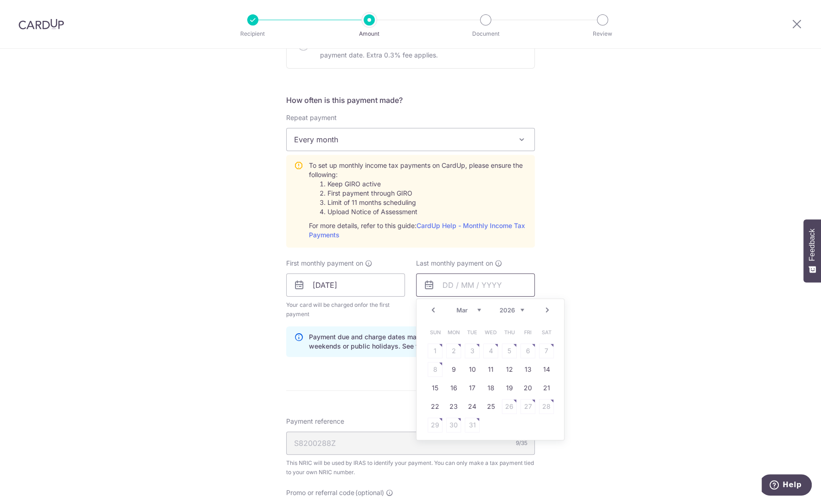
scroll to position [371, 0]
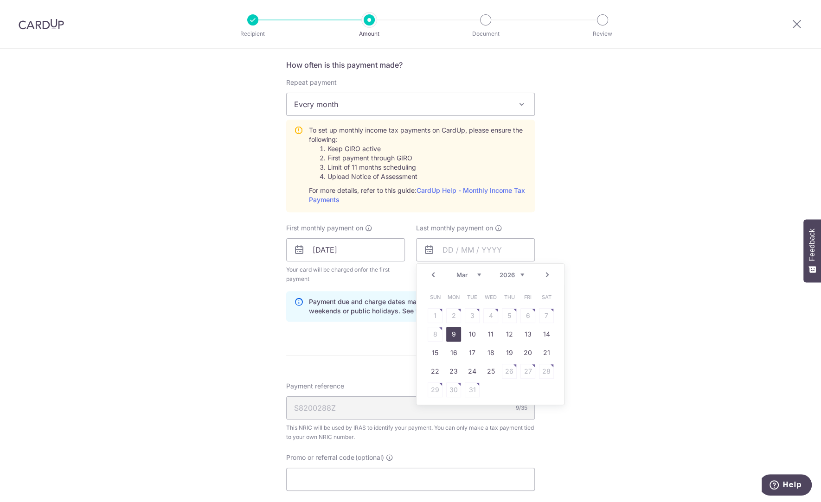
click at [453, 333] on link "9" at bounding box center [453, 334] width 15 height 15
type input "[DATE]"
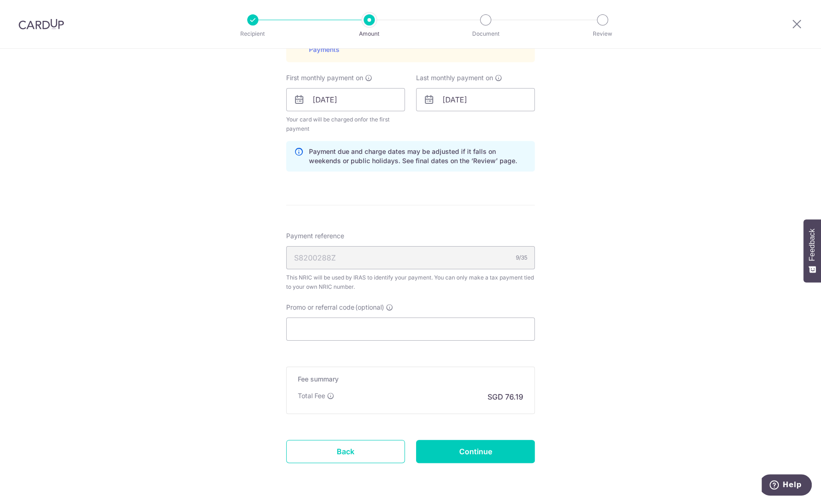
scroll to position [550, 0]
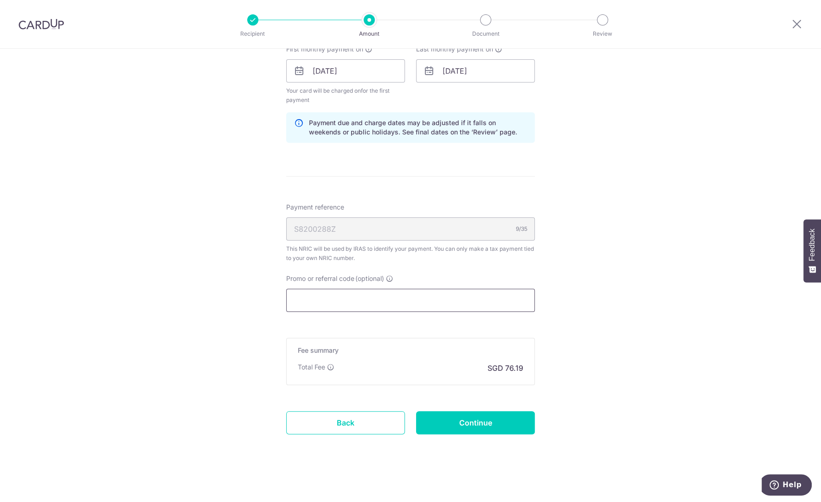
click at [298, 289] on input "Promo or referral code (optional)" at bounding box center [410, 300] width 249 height 23
paste input "VTAX25R"
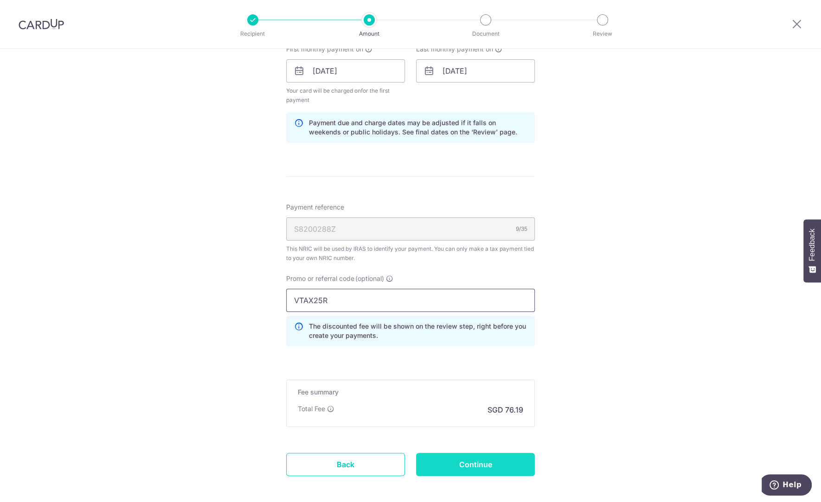
type input "VTAX25R"
click at [478, 467] on input "Continue" at bounding box center [475, 464] width 119 height 23
type input "Create Schedule"
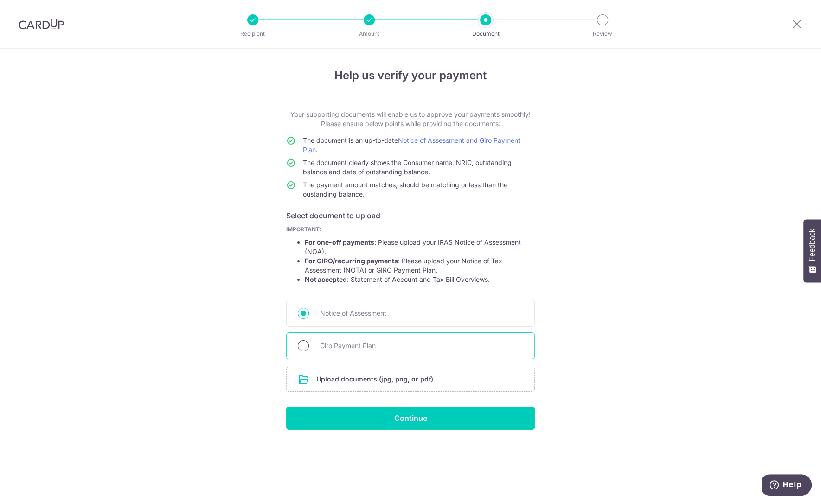
click at [301, 345] on input "Giro Payment Plan" at bounding box center [303, 345] width 11 height 11
radio input "true"
click at [361, 384] on input "file" at bounding box center [411, 379] width 248 height 24
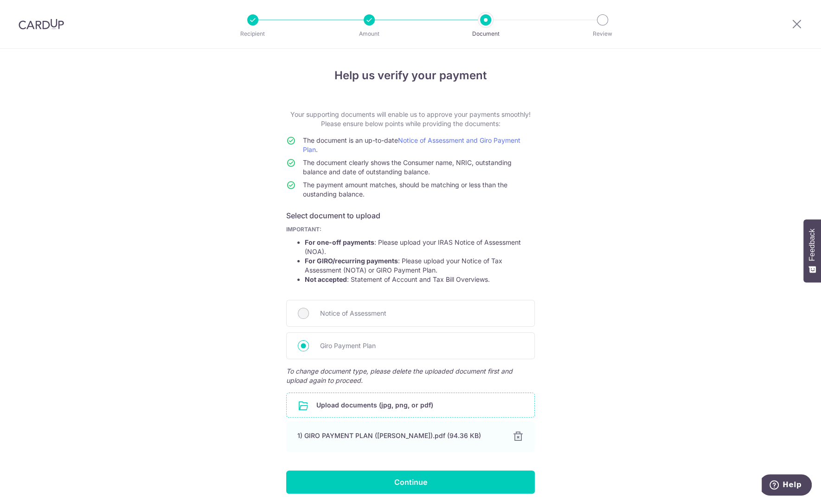
click at [332, 407] on input "file" at bounding box center [411, 405] width 248 height 24
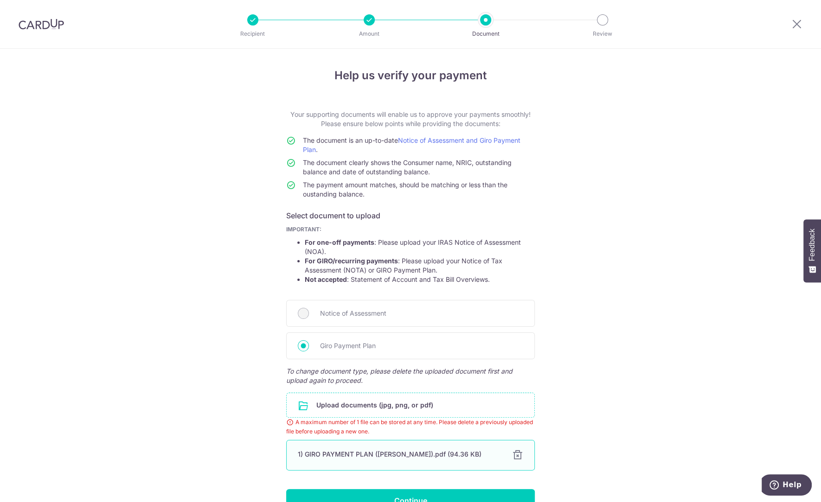
click at [512, 457] on div at bounding box center [517, 455] width 11 height 11
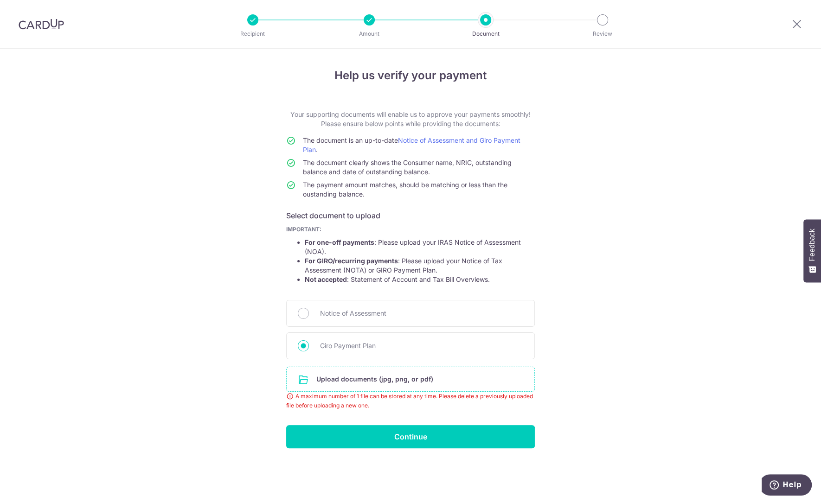
click at [365, 376] on input "file" at bounding box center [411, 379] width 248 height 24
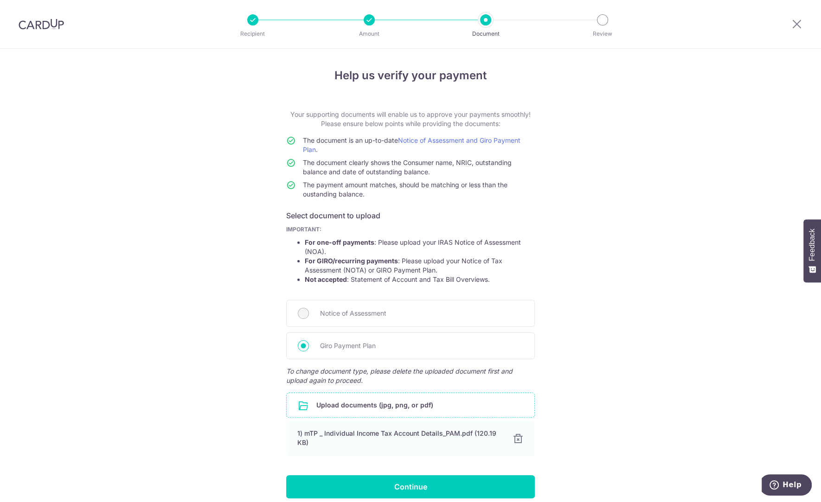
scroll to position [39, 0]
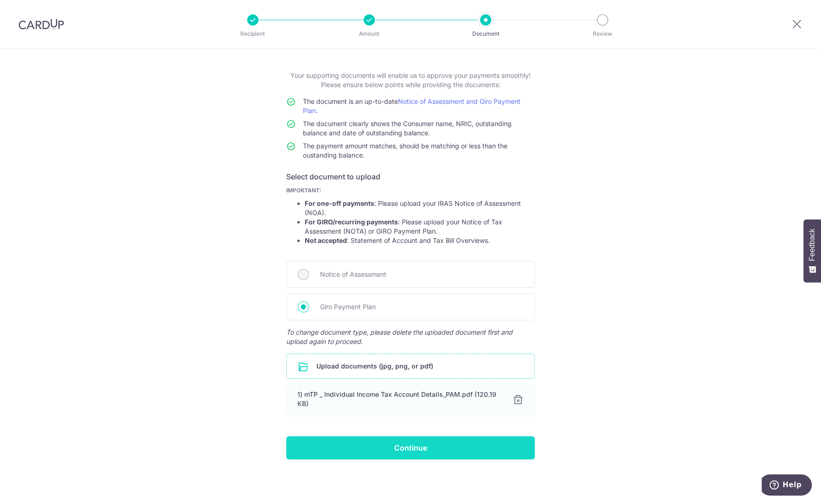
click at [512, 453] on input "Continue" at bounding box center [410, 447] width 249 height 23
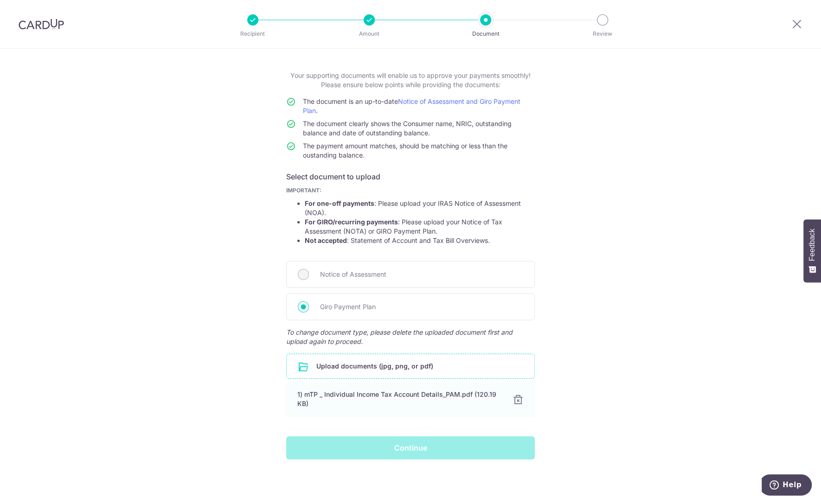
scroll to position [0, 0]
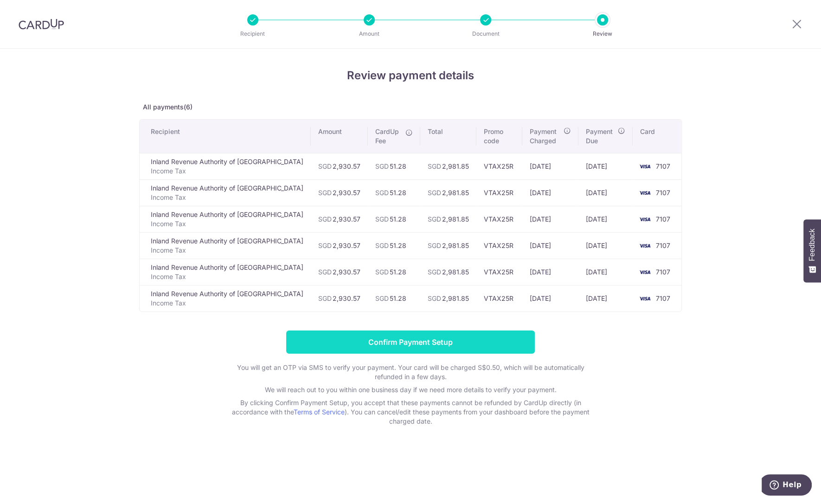
click at [497, 338] on input "Confirm Payment Setup" at bounding box center [410, 342] width 249 height 23
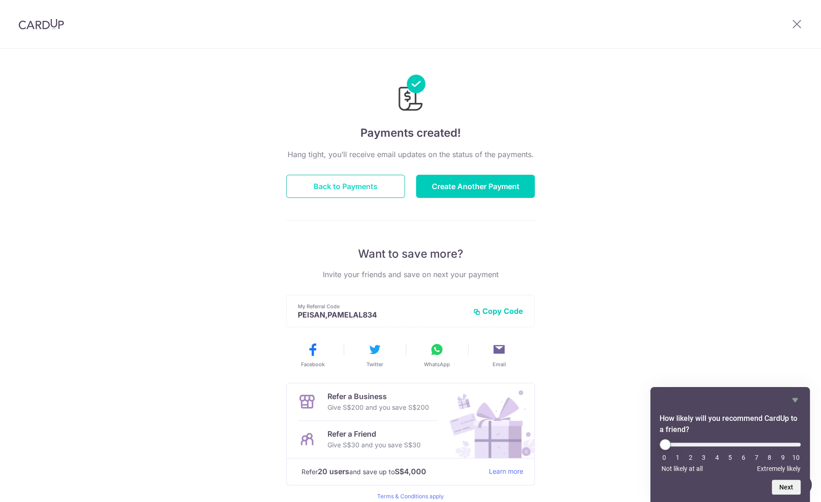
click at [325, 186] on button "Back to Payments" at bounding box center [345, 186] width 119 height 23
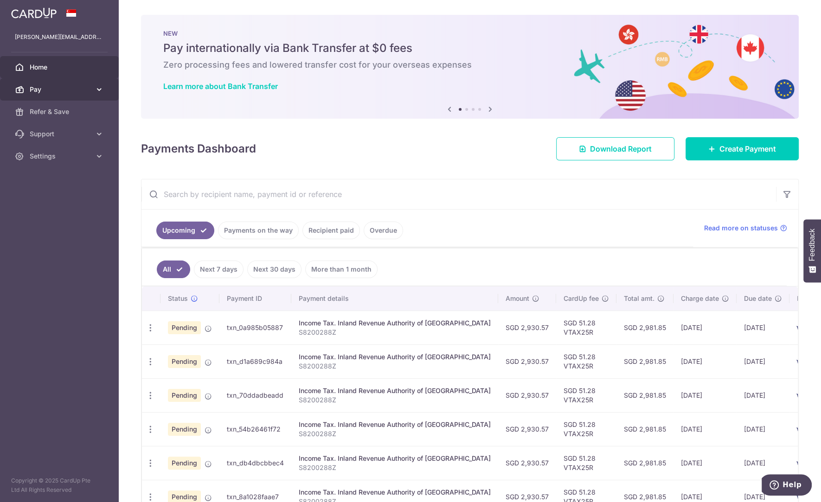
click at [78, 88] on span "Pay" at bounding box center [60, 89] width 61 height 9
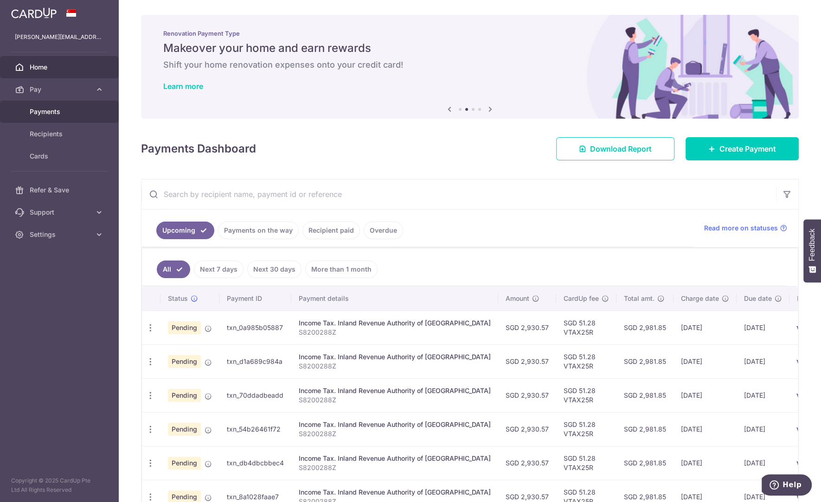
click at [66, 106] on link "Payments" at bounding box center [59, 112] width 119 height 22
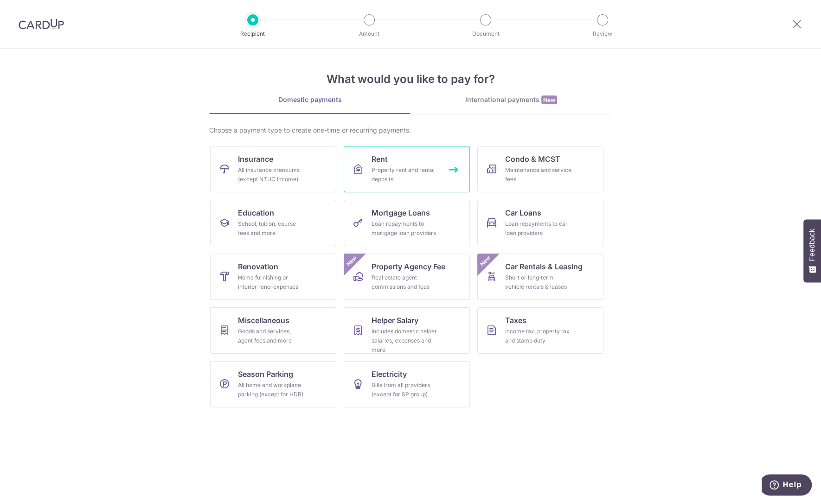
click at [372, 169] on div "Property rent and rental deposits" at bounding box center [404, 175] width 67 height 19
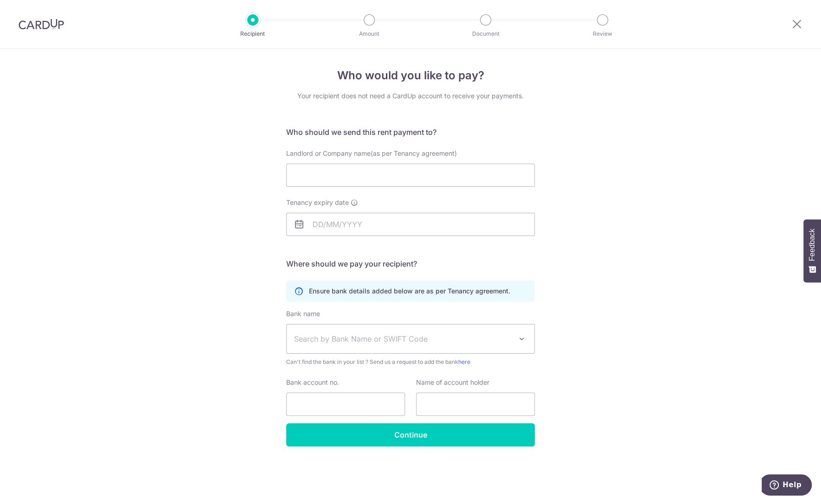
click at [528, 338] on span "Search by Bank Name or SWIFT Code" at bounding box center [411, 339] width 248 height 29
click at [590, 316] on div "Who would you like to pay? Your recipient does not need a CardUp account to rec…" at bounding box center [410, 276] width 821 height 454
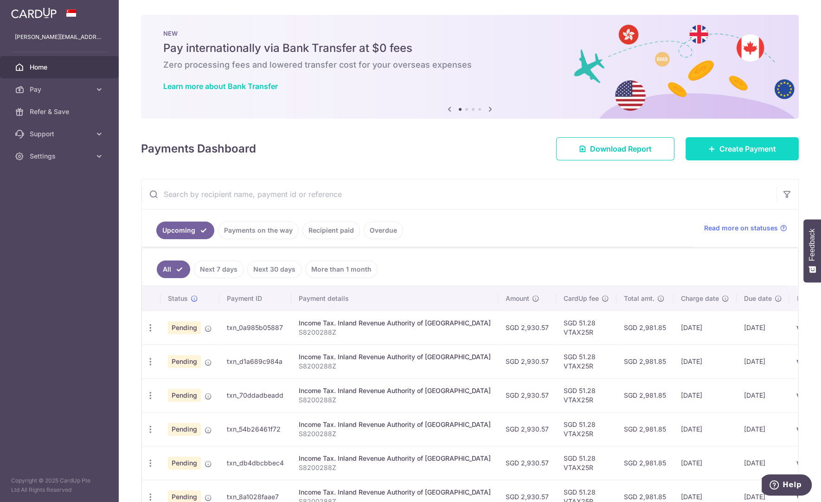
click at [711, 148] on link "Create Payment" at bounding box center [741, 148] width 113 height 23
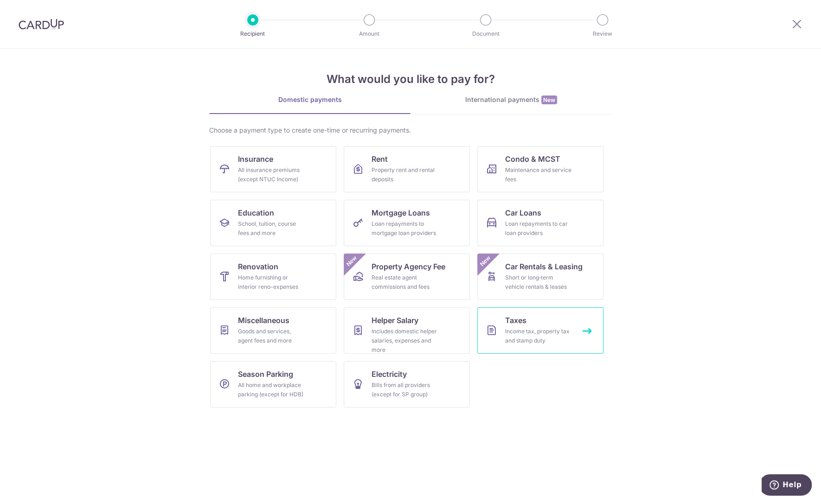
click at [525, 330] on div "Income tax, property tax and stamp duty" at bounding box center [538, 336] width 67 height 19
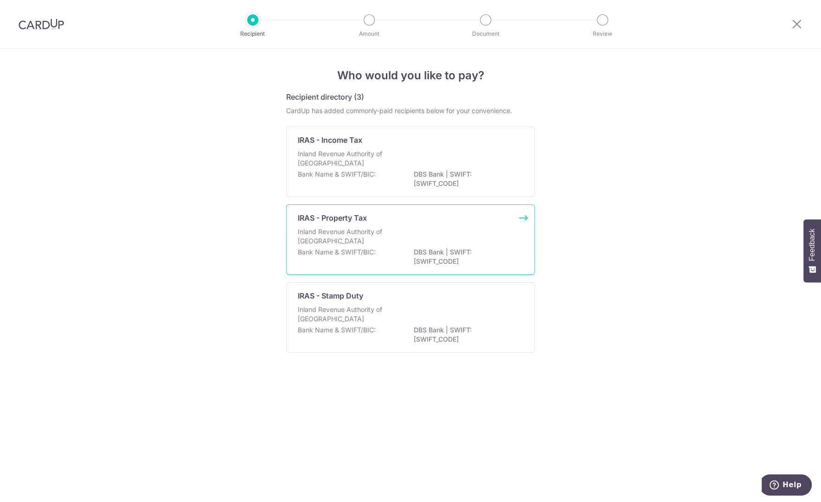
click at [302, 217] on p "IRAS - Property Tax" at bounding box center [332, 217] width 69 height 11
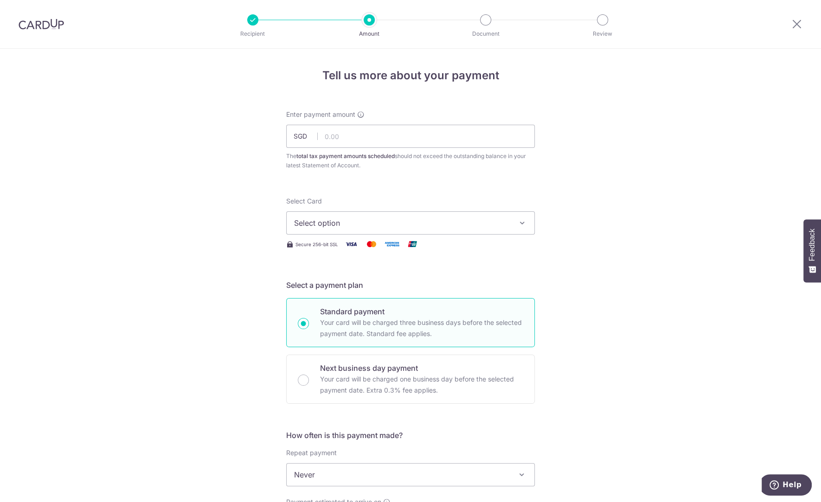
click at [50, 21] on img at bounding box center [41, 24] width 45 height 11
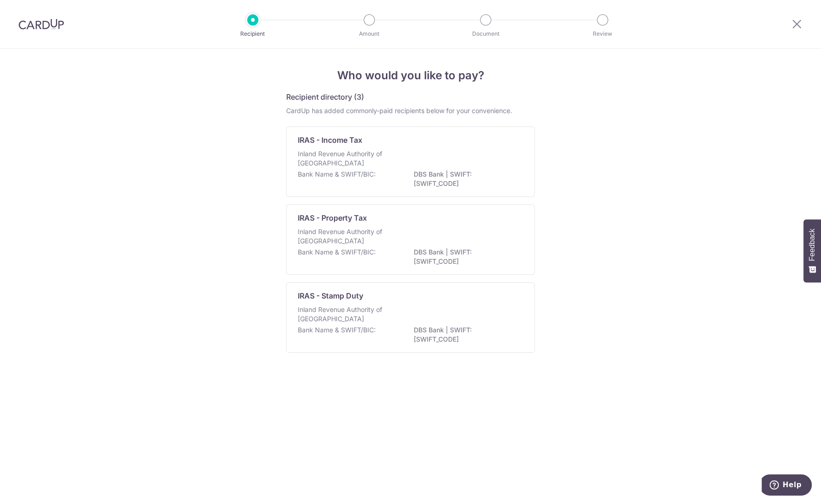
click at [247, 19] on div at bounding box center [252, 19] width 11 height 11
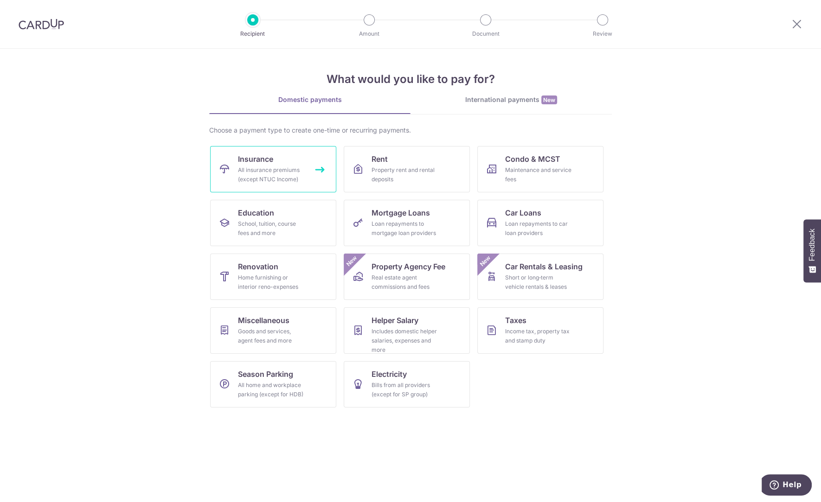
click at [288, 175] on div "All insurance premiums (except NTUC Income)" at bounding box center [271, 175] width 67 height 19
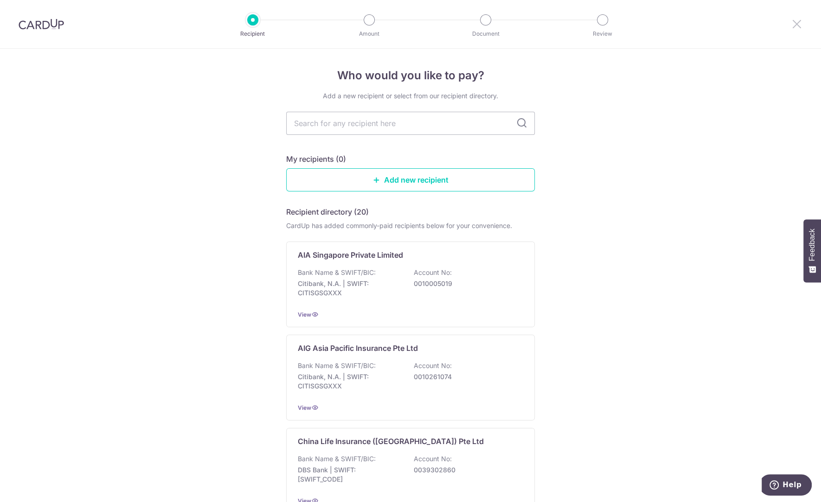
click at [798, 22] on icon at bounding box center [796, 24] width 11 height 12
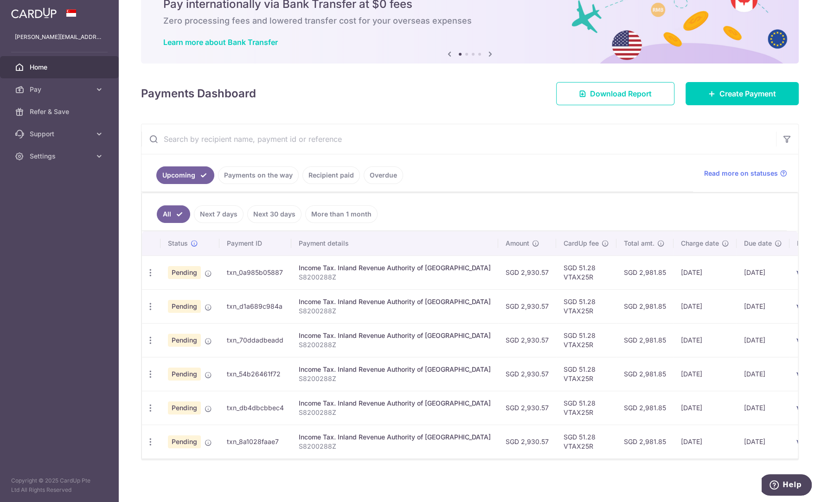
scroll to position [49, 0]
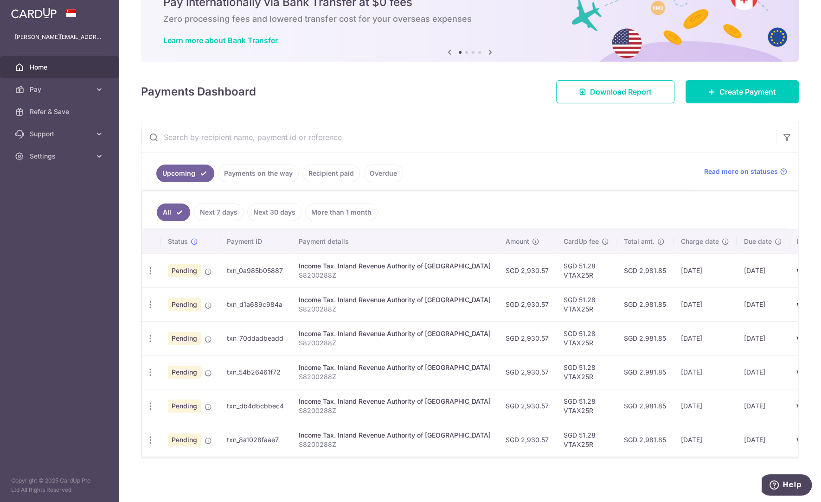
click at [326, 167] on link "Recipient paid" at bounding box center [331, 174] width 58 height 18
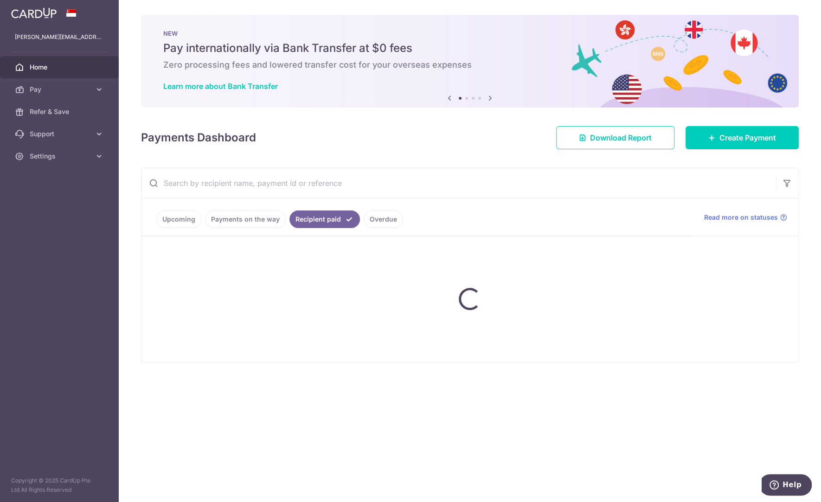
scroll to position [0, 0]
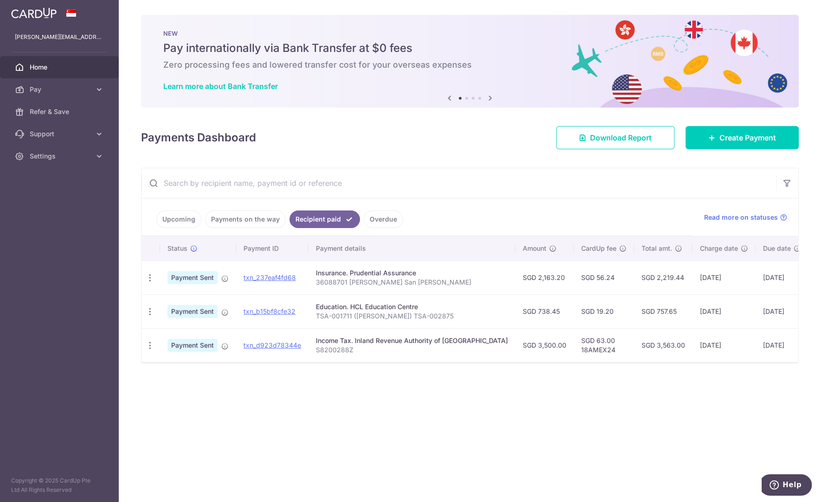
click at [73, 66] on span "Home" at bounding box center [60, 67] width 61 height 9
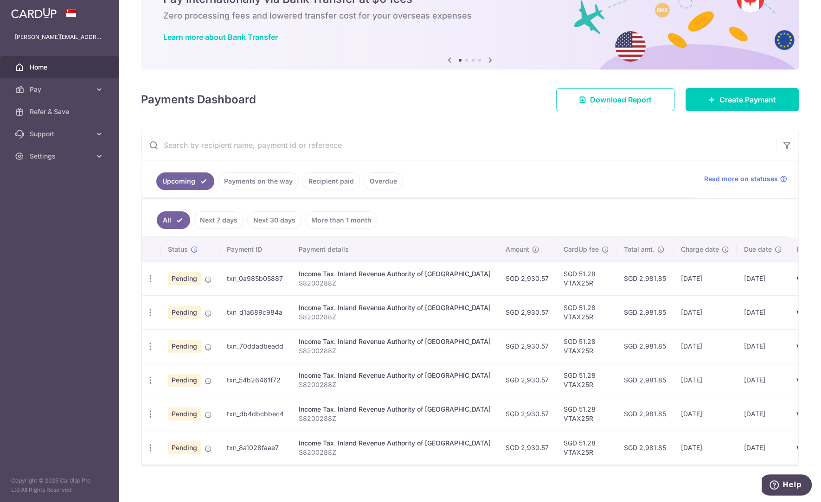
scroll to position [59, 0]
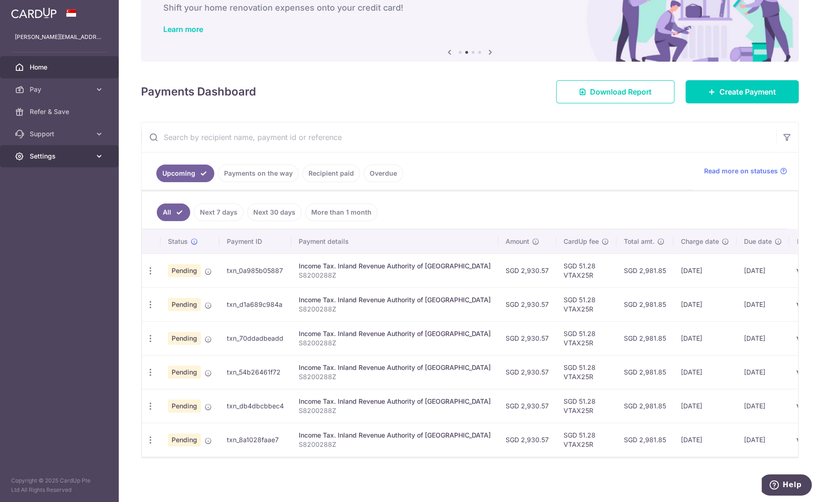
click at [82, 153] on span "Settings" at bounding box center [60, 156] width 61 height 9
click at [54, 202] on span "Logout" at bounding box center [60, 200] width 61 height 9
